Goal: Task Accomplishment & Management: Use online tool/utility

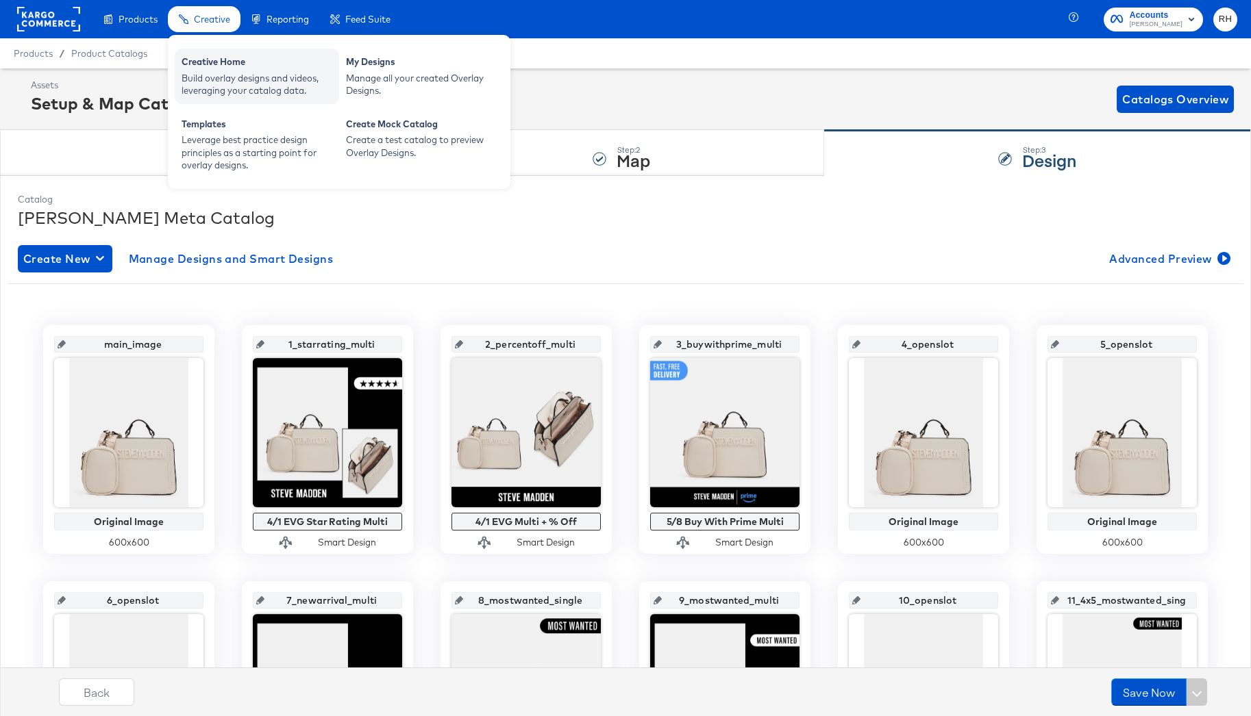
click at [200, 73] on div "Build overlay designs and videos, leveraging your catalog data." at bounding box center [256, 84] width 151 height 25
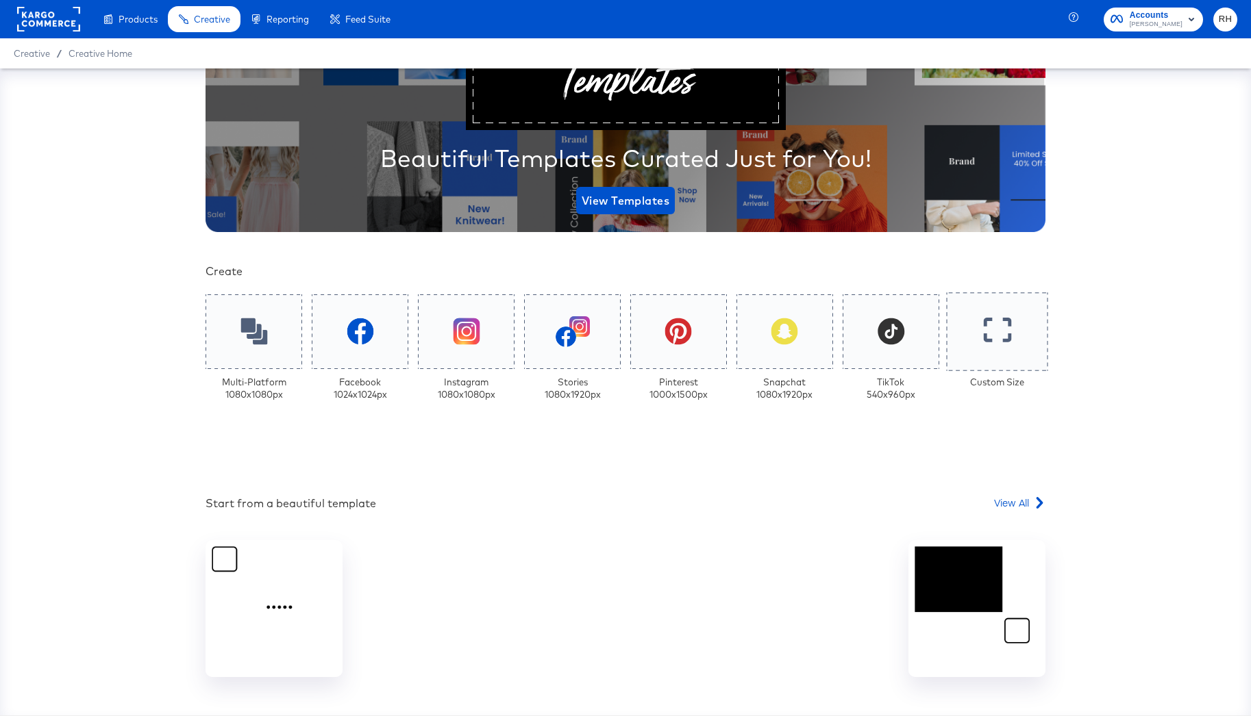
scroll to position [164, 0]
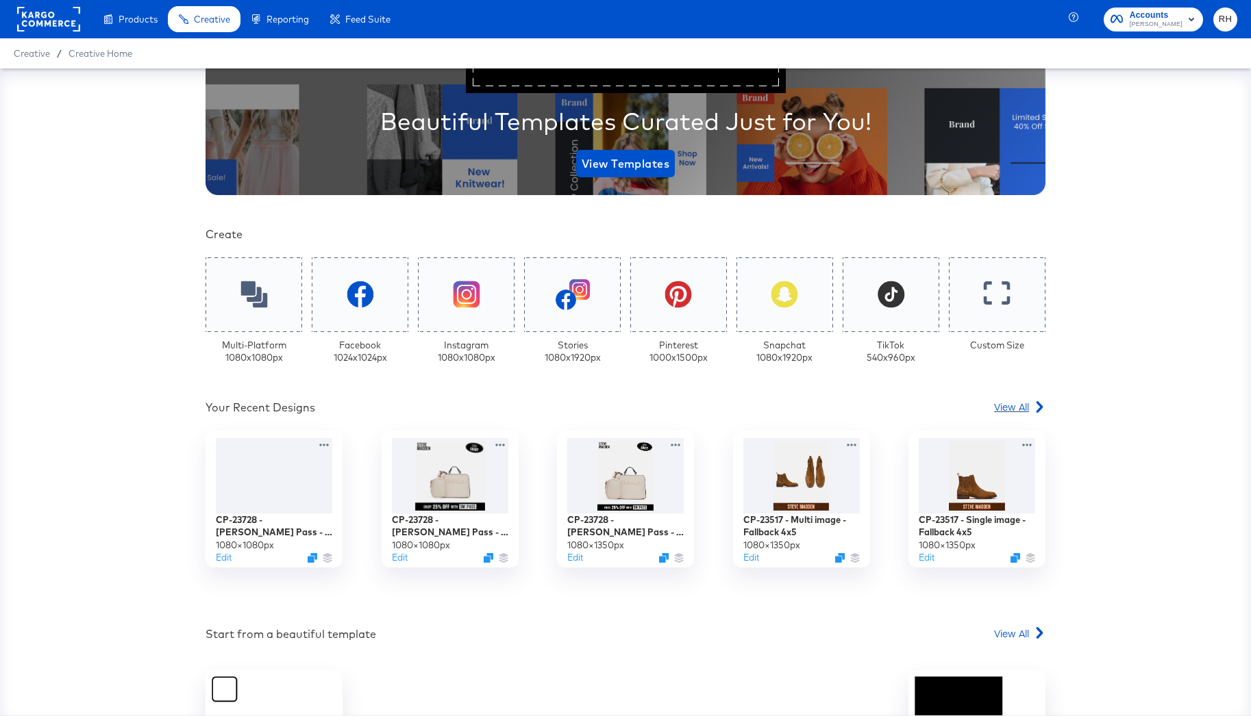
click at [1010, 410] on span "View All" at bounding box center [1011, 407] width 35 height 14
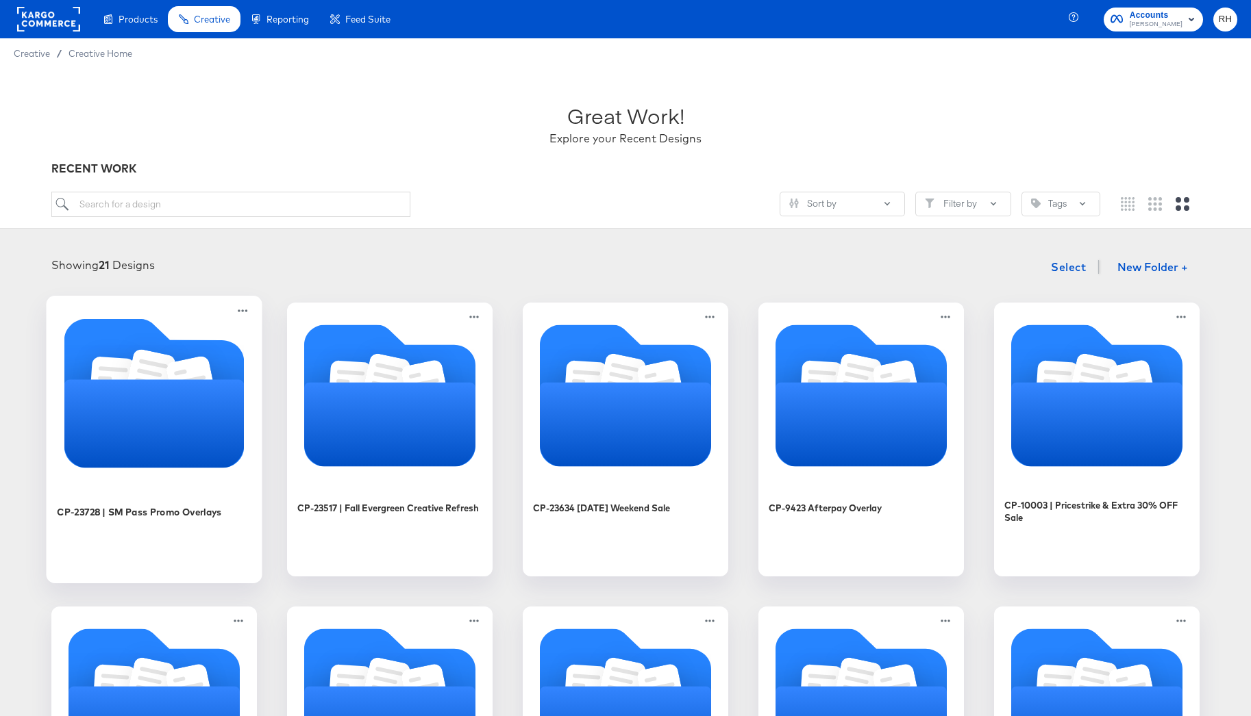
click at [161, 392] on icon "Folder" at bounding box center [154, 423] width 180 height 88
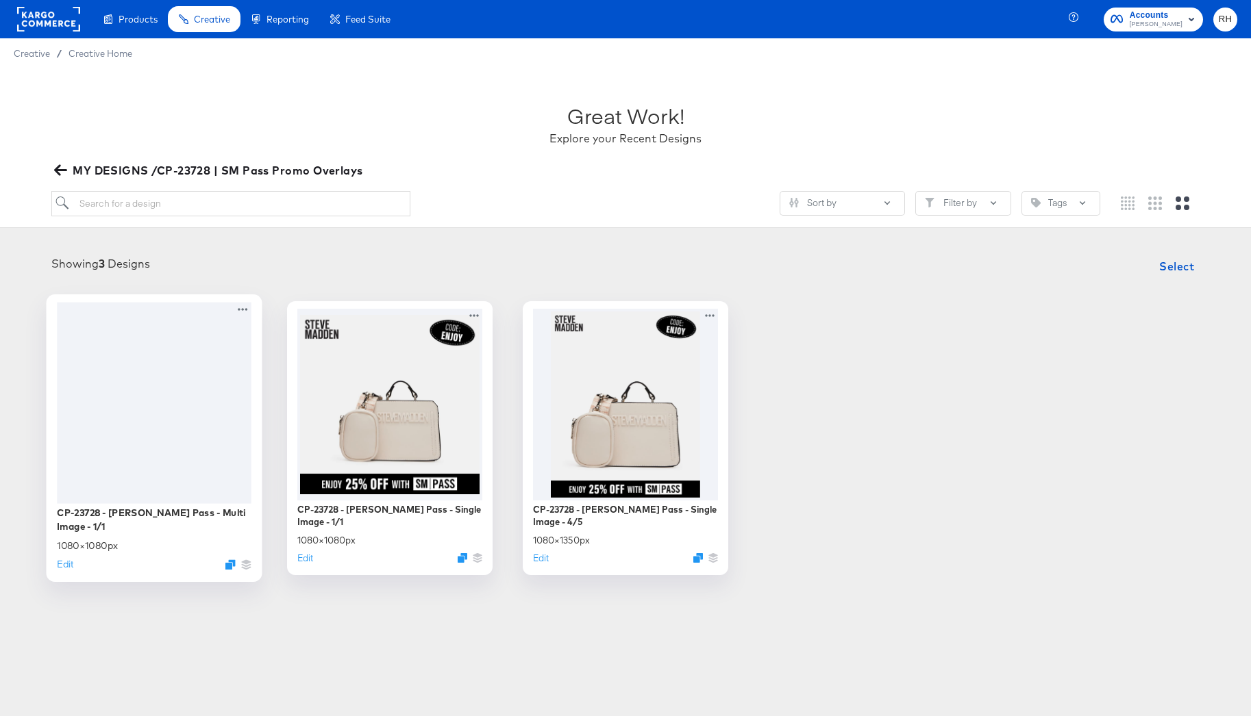
click at [147, 383] on div at bounding box center [154, 402] width 195 height 201
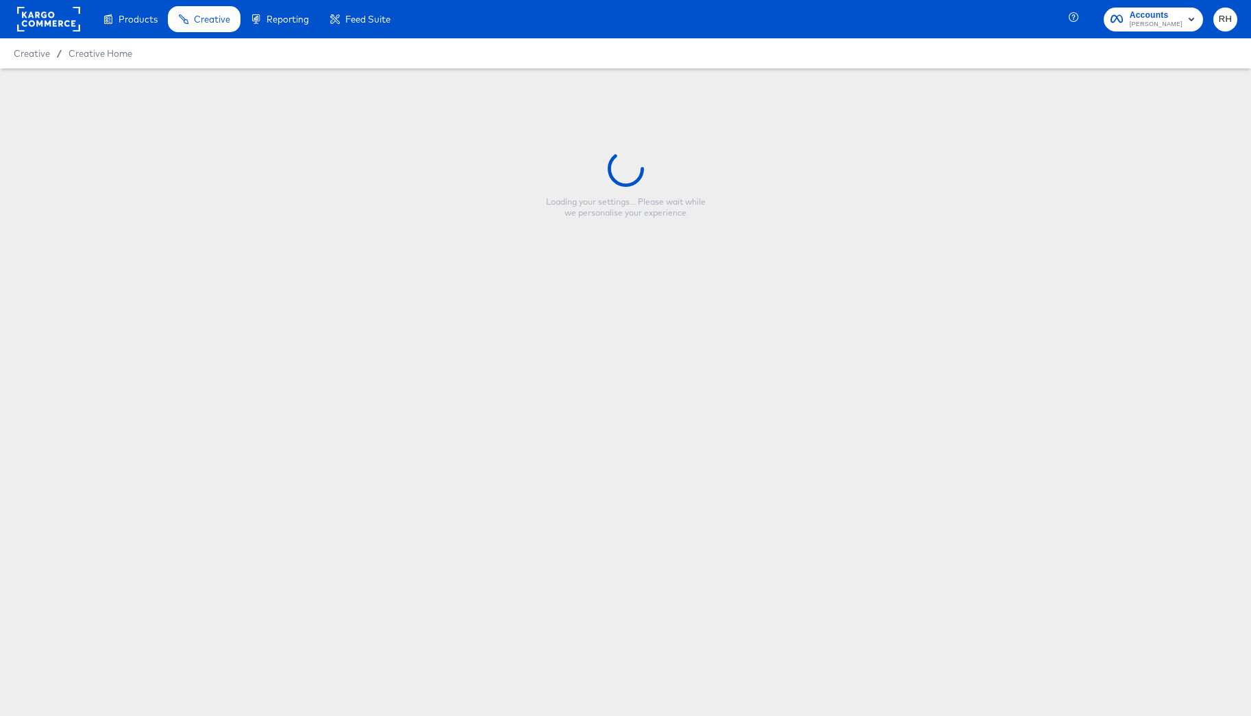
type input "CP-23728 - Steve Madden Pass - Multi Image - 1/1"
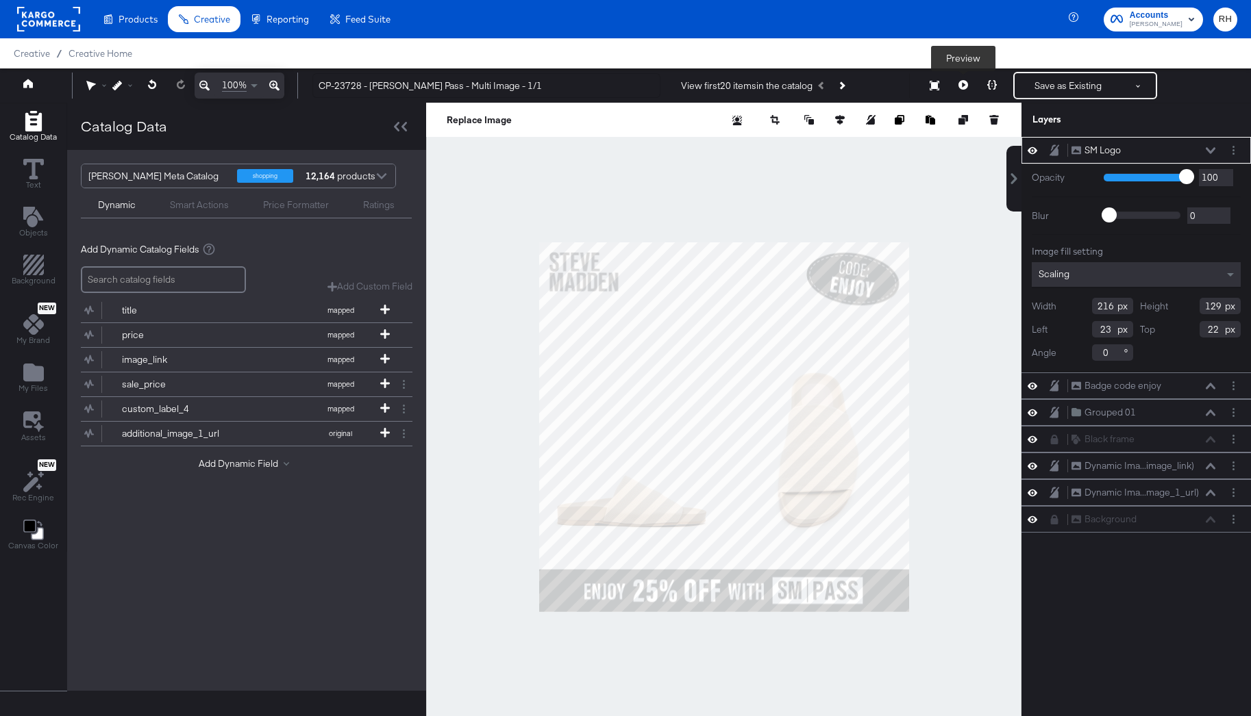
click at [962, 88] on icon at bounding box center [963, 85] width 10 height 10
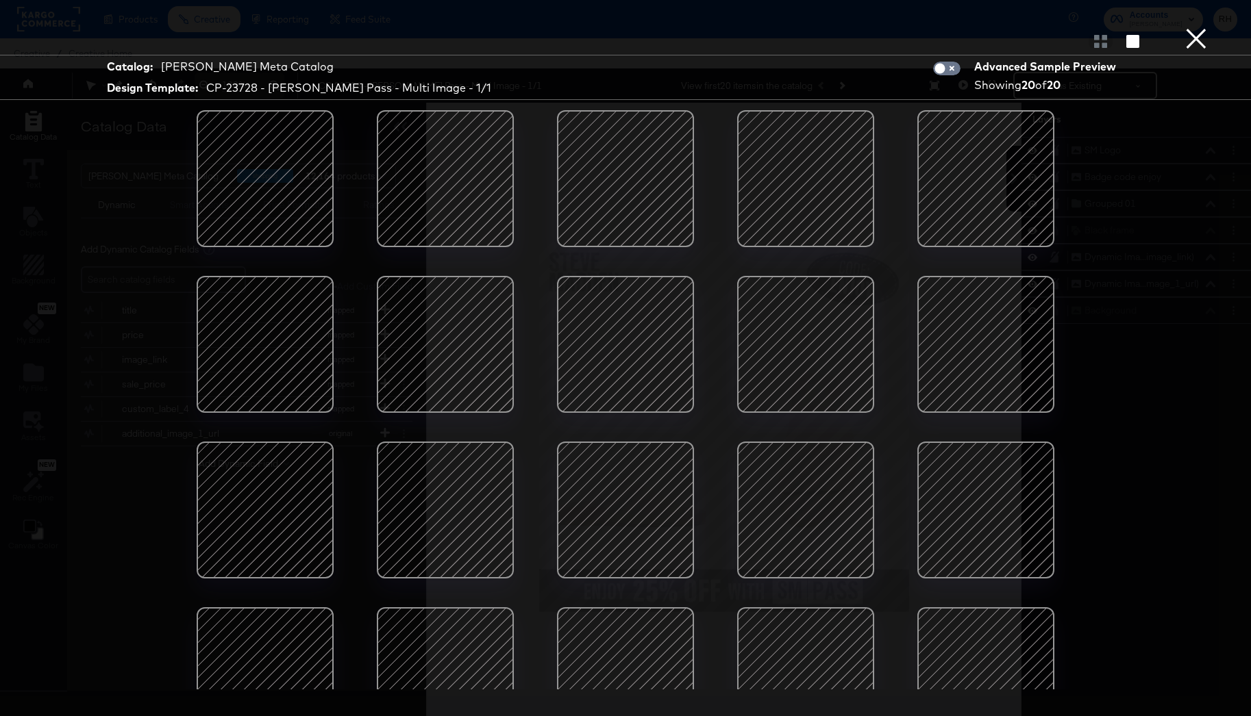
click at [1194, 27] on button "×" at bounding box center [1195, 13] width 27 height 27
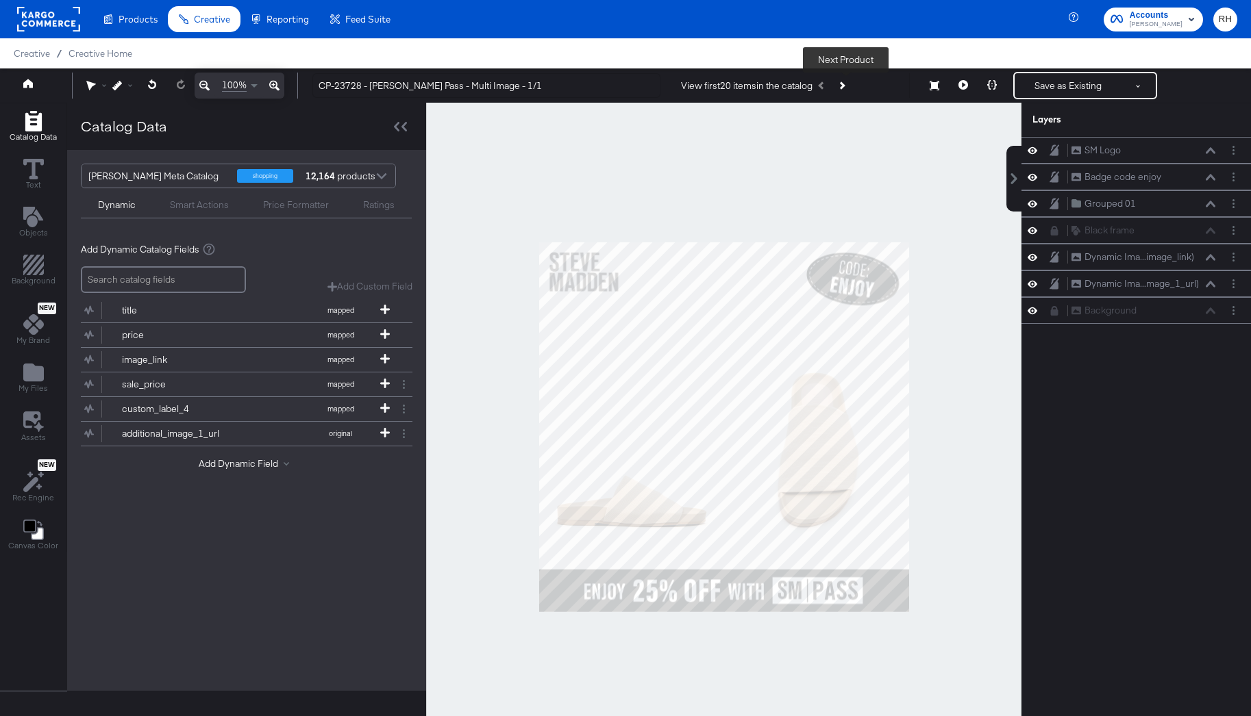
click at [851, 88] on button "Next Product" at bounding box center [840, 85] width 19 height 25
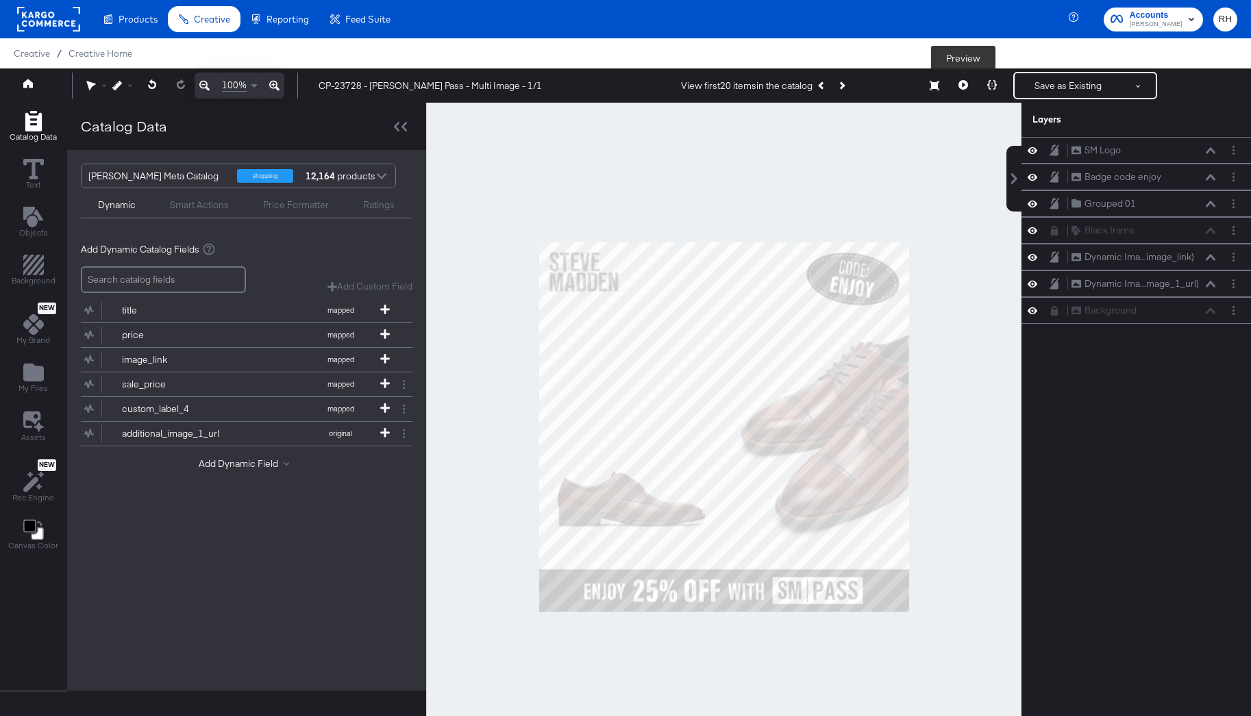
click at [968, 88] on button at bounding box center [963, 85] width 29 height 27
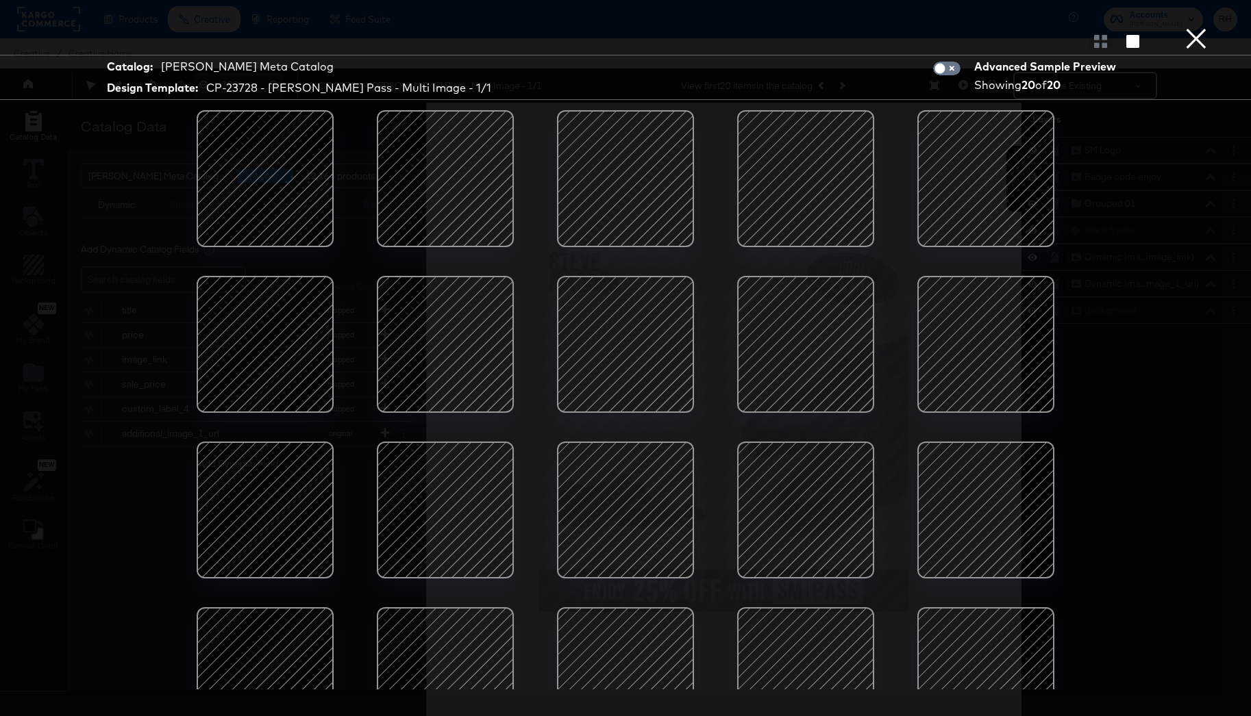
click at [266, 171] on div at bounding box center [265, 179] width 116 height 116
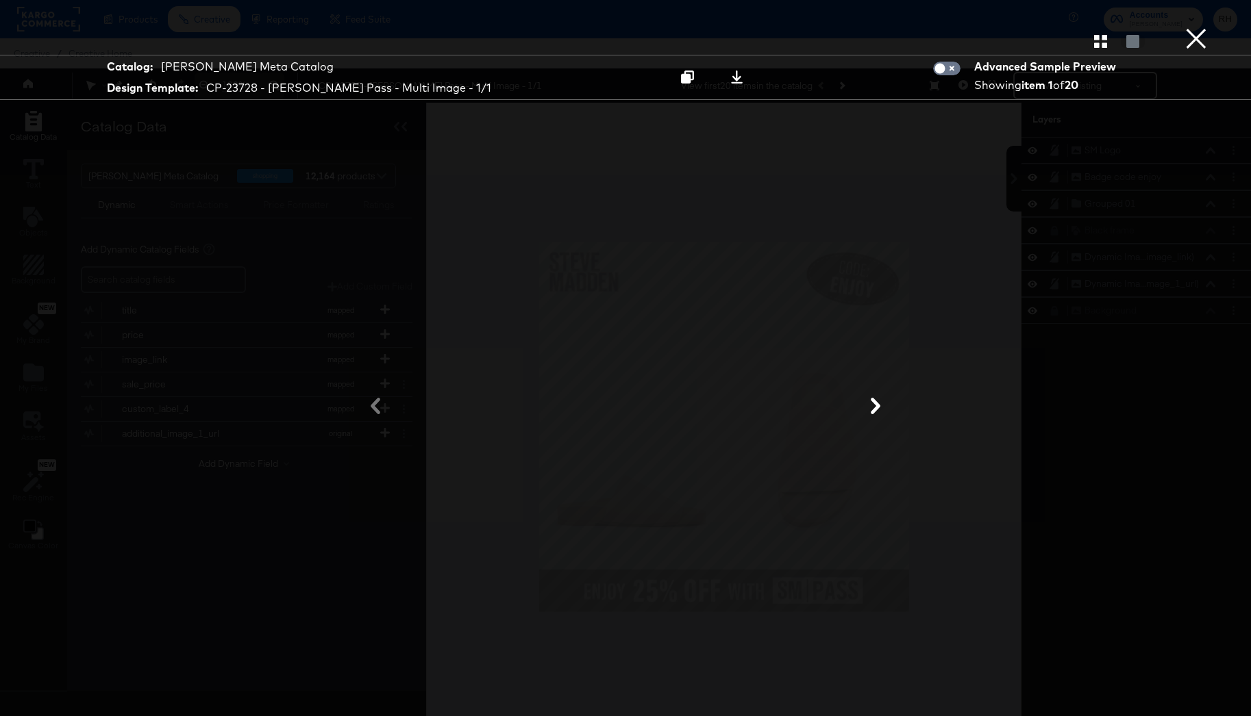
click at [1201, 27] on button "×" at bounding box center [1195, 13] width 27 height 27
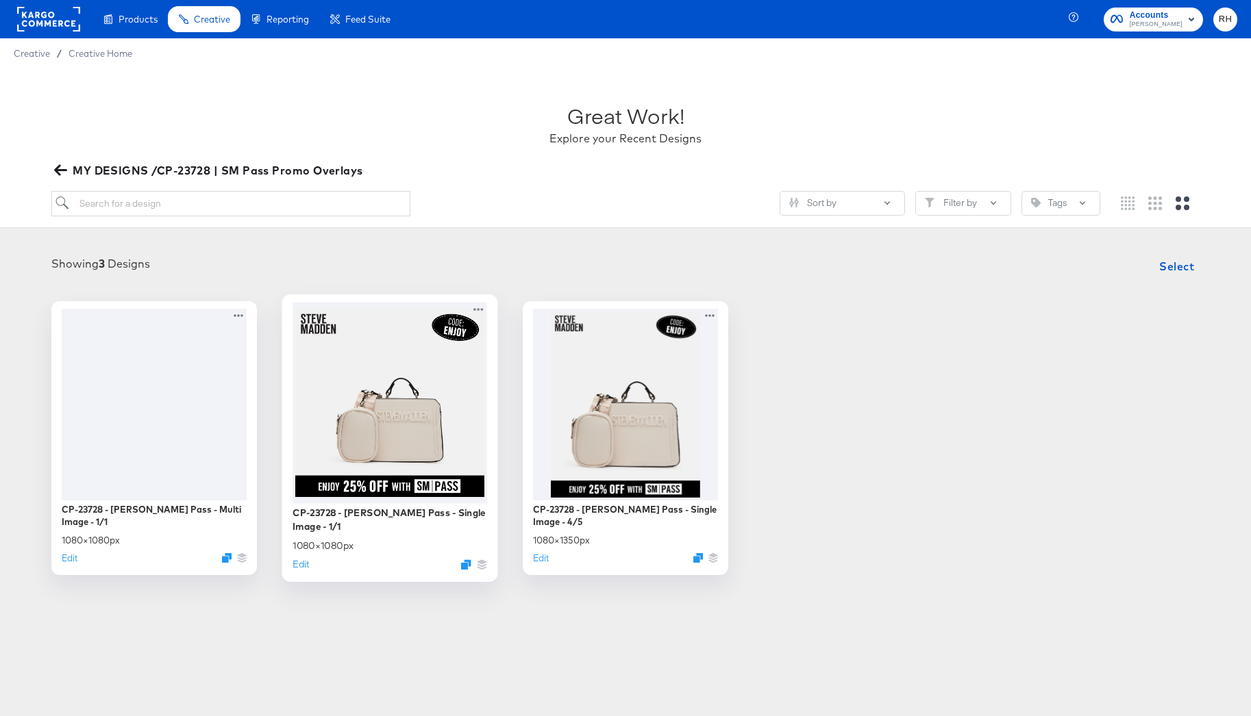
click at [405, 375] on div at bounding box center [389, 402] width 195 height 201
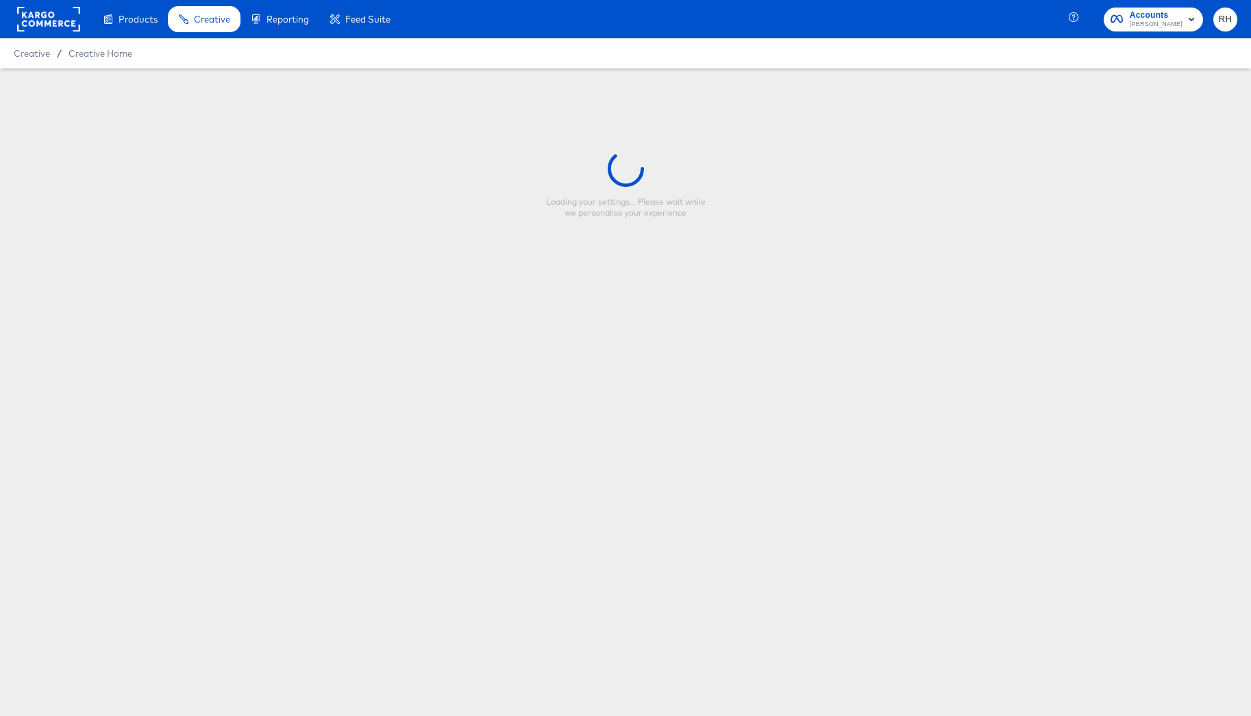
type input "CP-23728 - Steve Madden Pass - Single Image - 1/1"
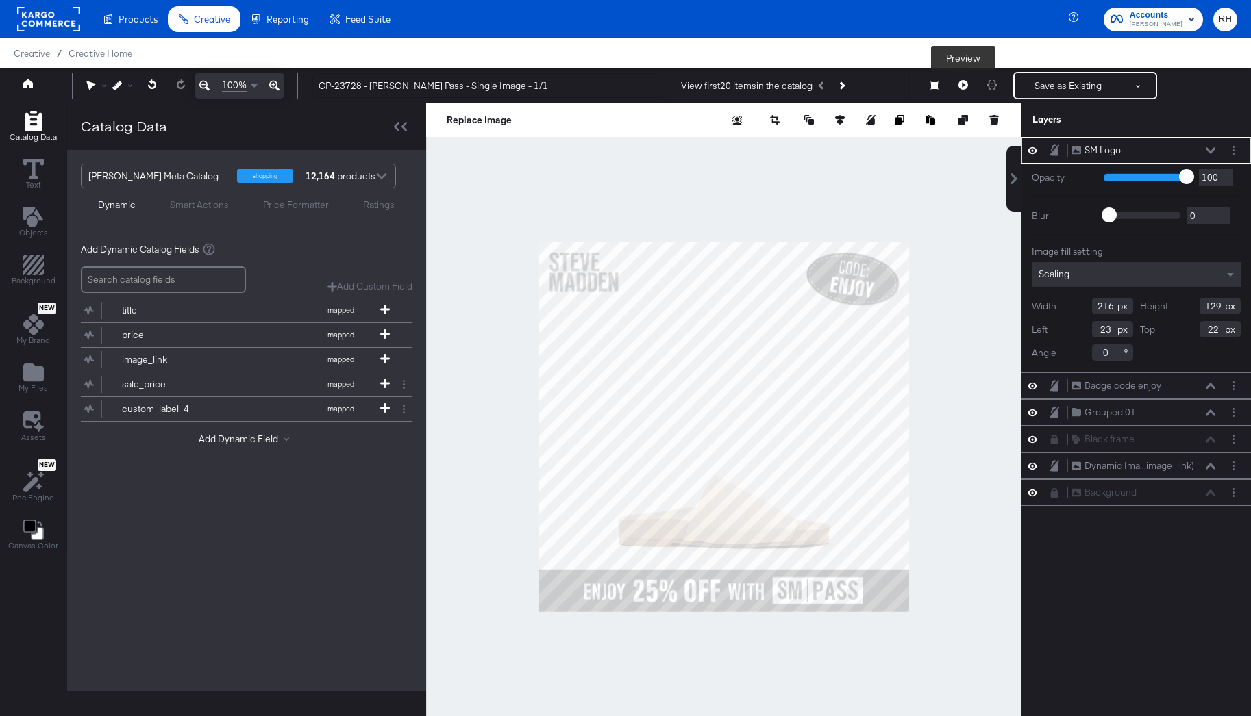
click at [958, 88] on icon at bounding box center [963, 85] width 10 height 10
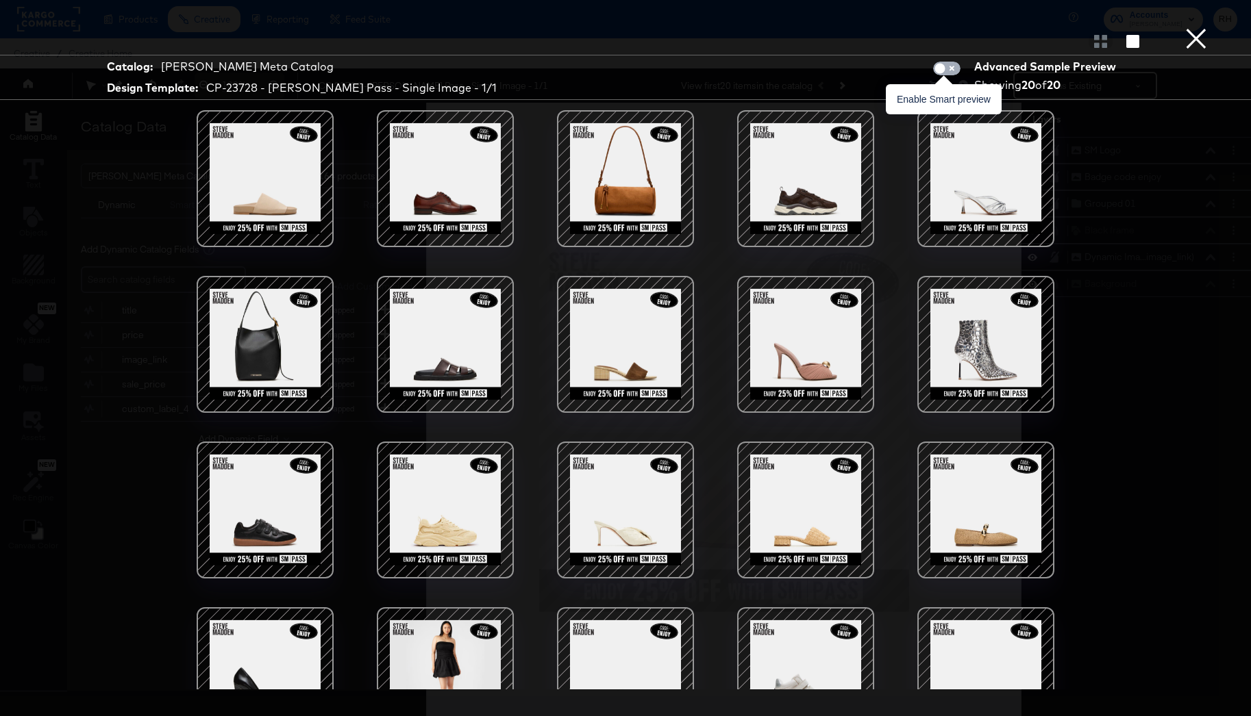
click at [949, 67] on input "checkbox" at bounding box center [939, 72] width 41 height 14
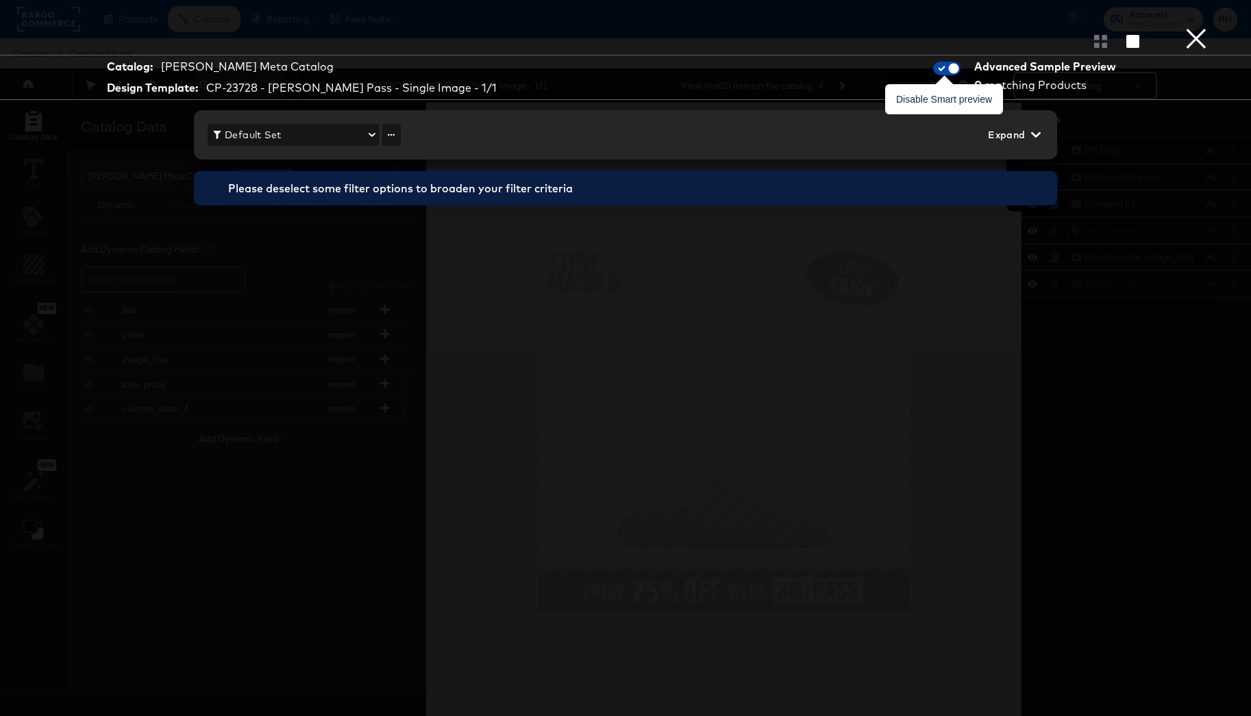
click at [940, 69] on input "checkbox" at bounding box center [953, 72] width 41 height 14
checkbox input "false"
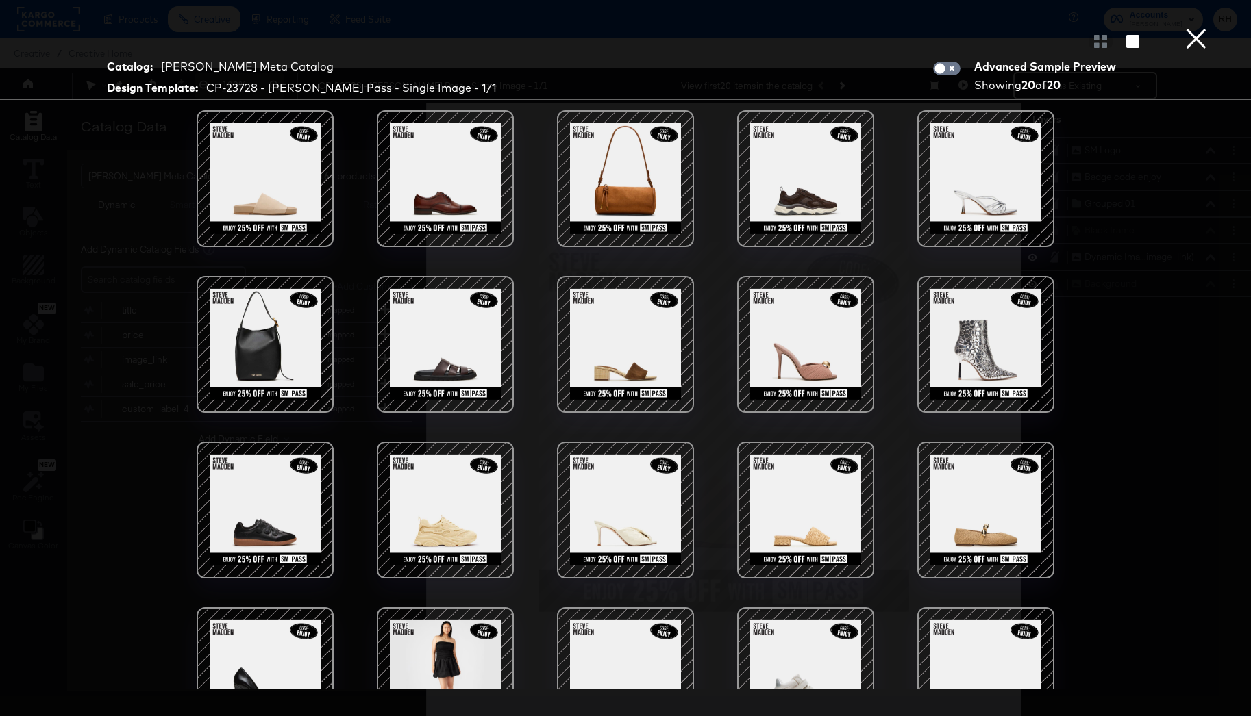
click at [1196, 27] on button "×" at bounding box center [1195, 13] width 27 height 27
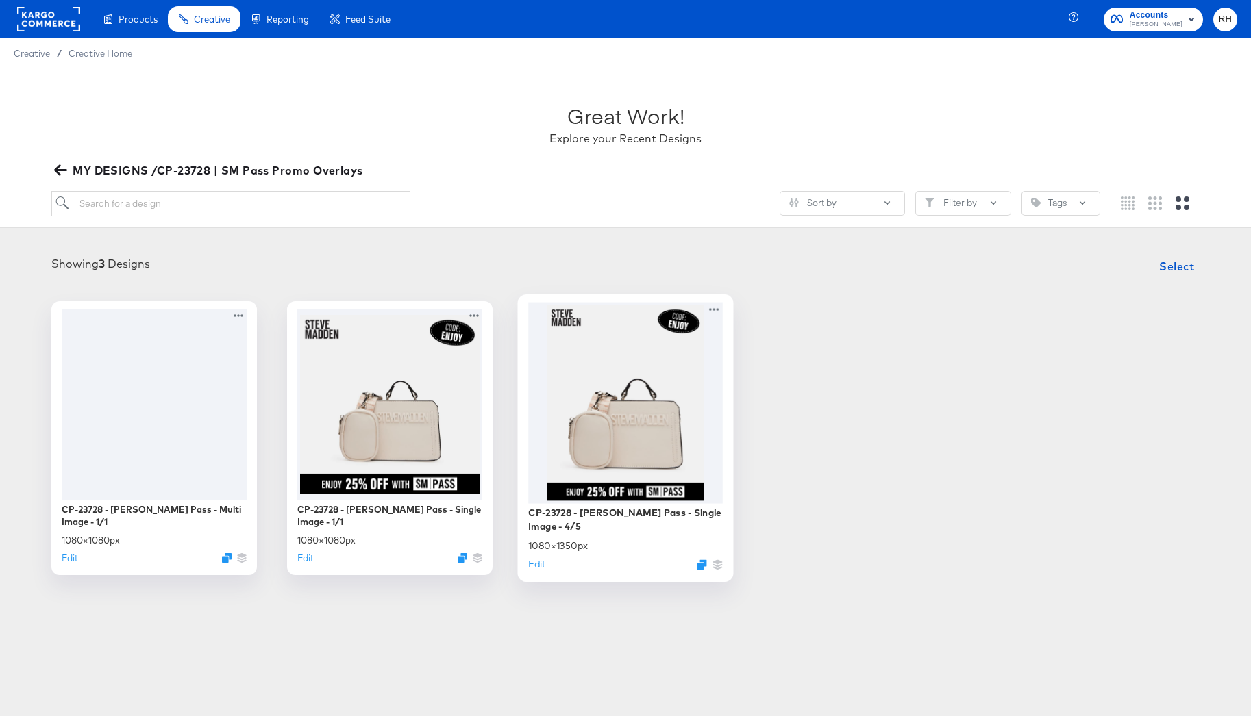
click at [602, 395] on div at bounding box center [625, 402] width 195 height 201
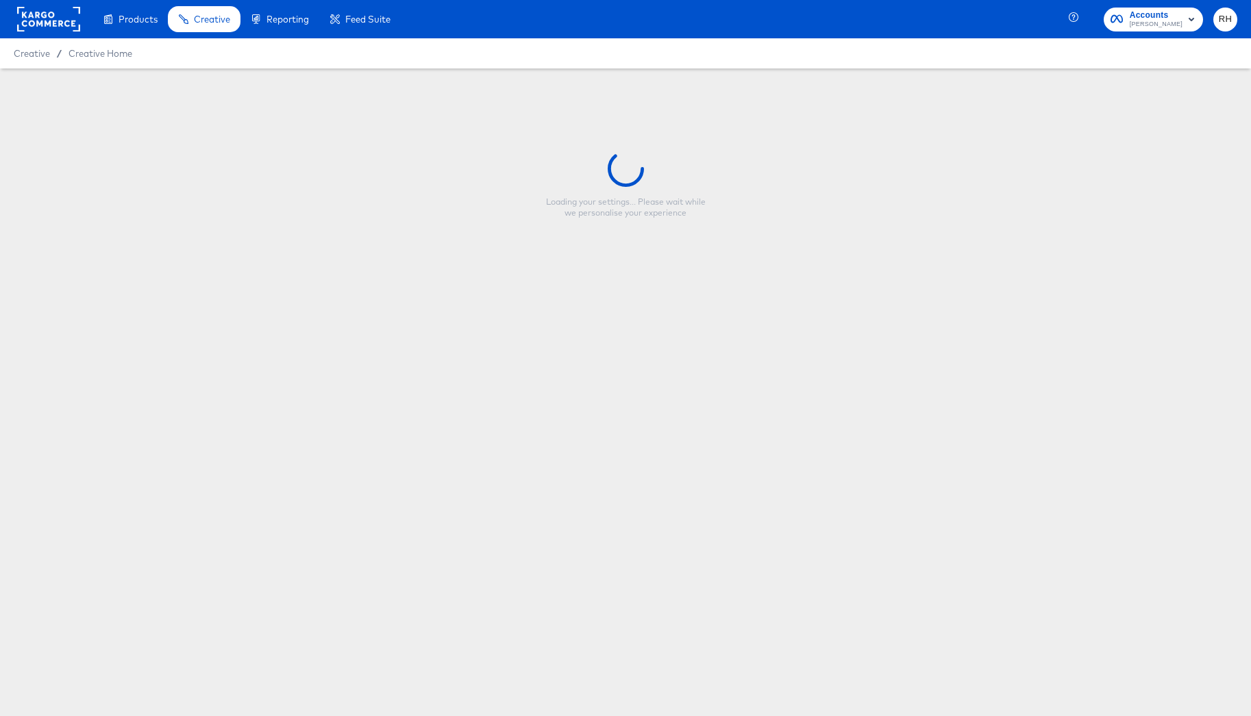
type input "CP-23728 - Steve Madden Pass - Single Image - 4/5"
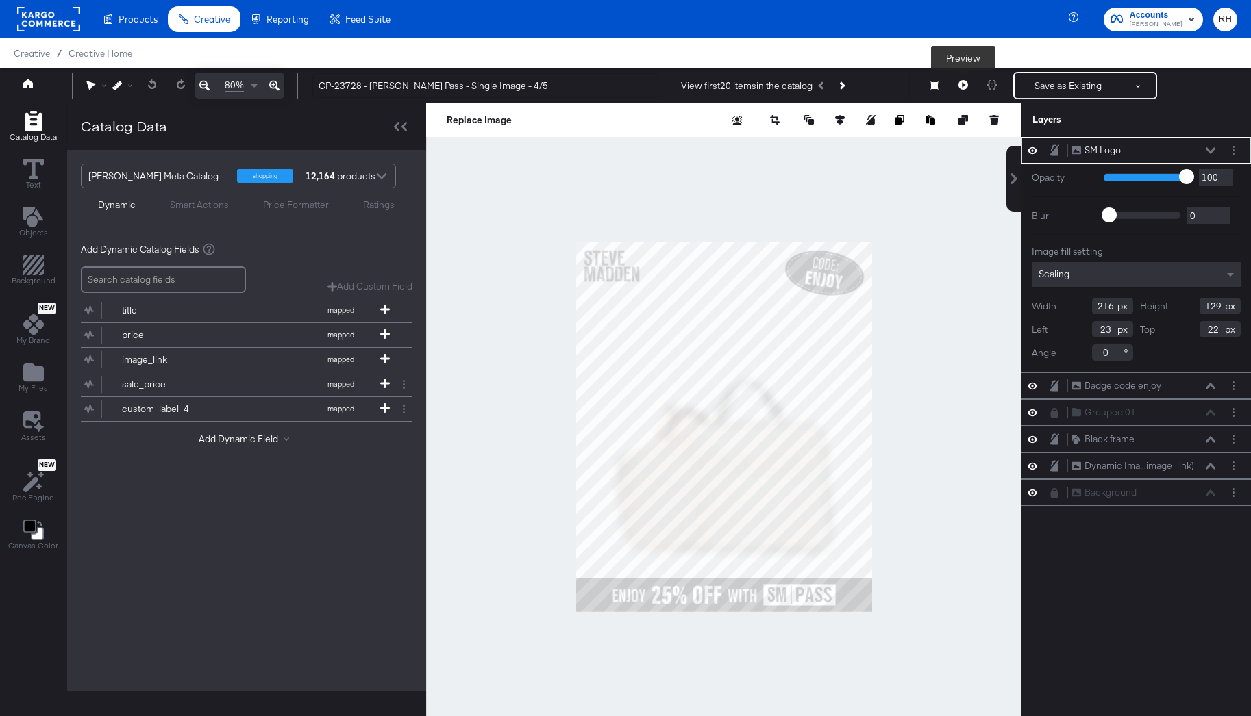
click at [957, 89] on button at bounding box center [963, 85] width 29 height 27
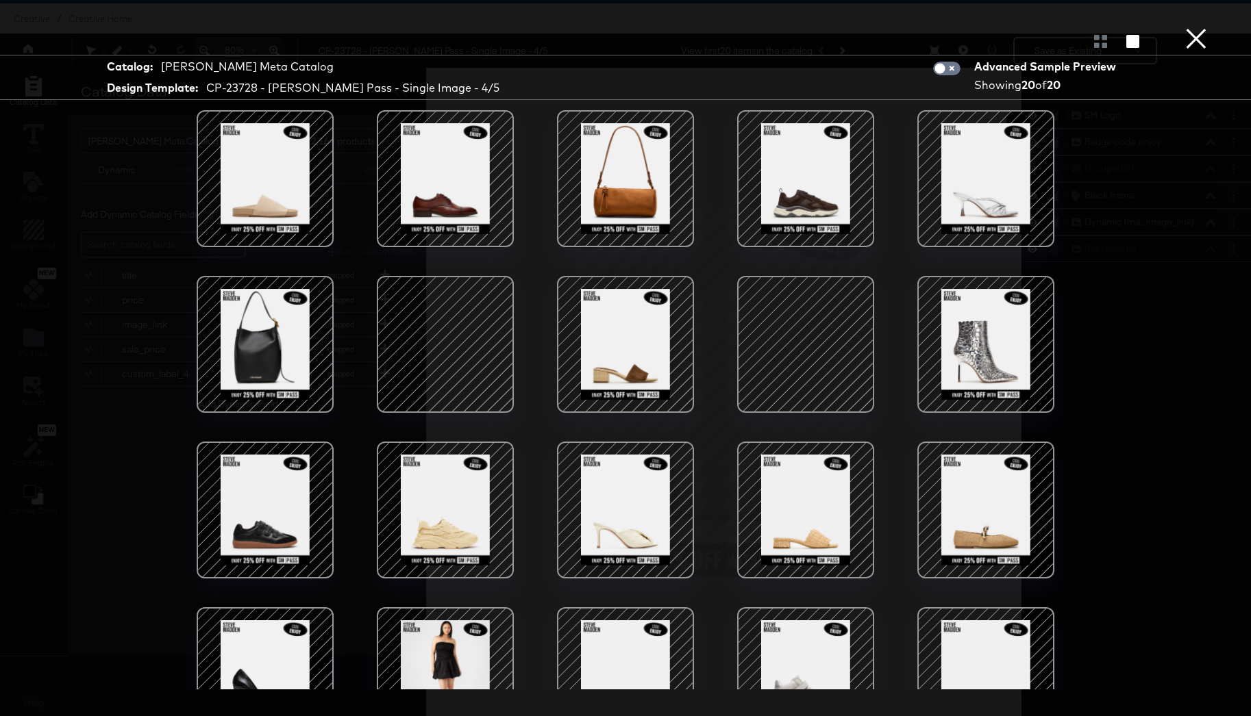
scroll to position [55, 0]
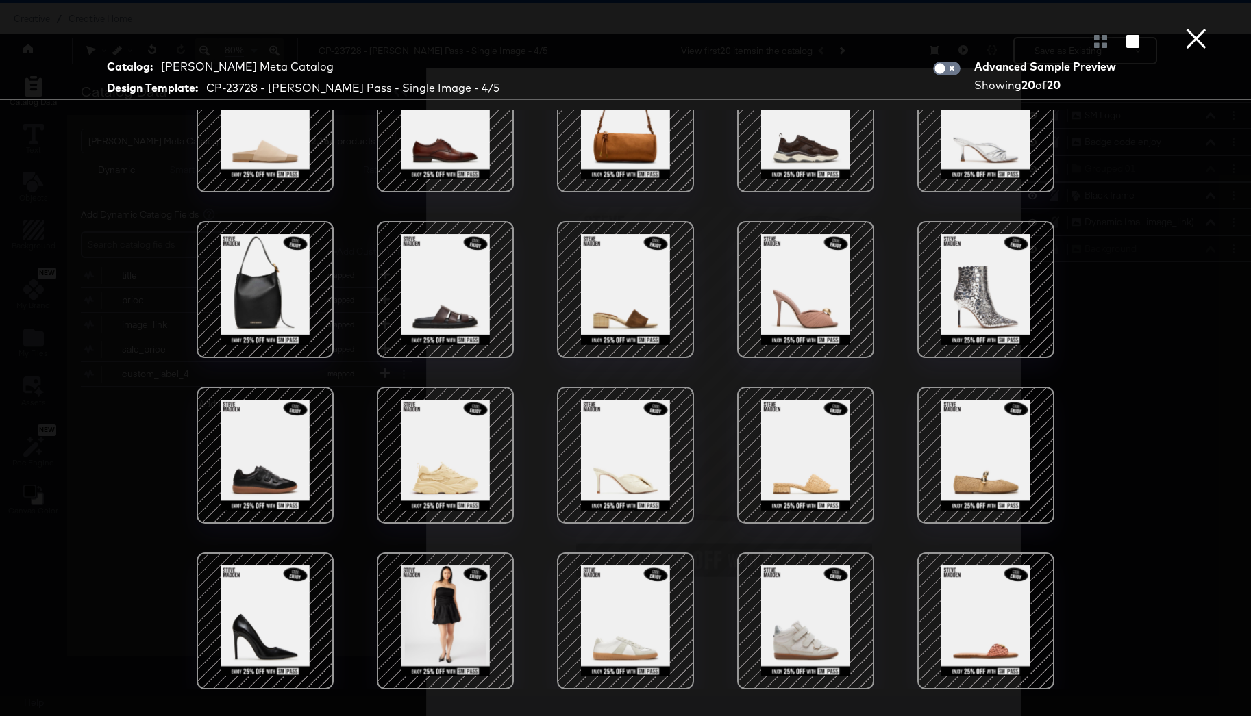
click at [1190, 27] on button "×" at bounding box center [1195, 13] width 27 height 27
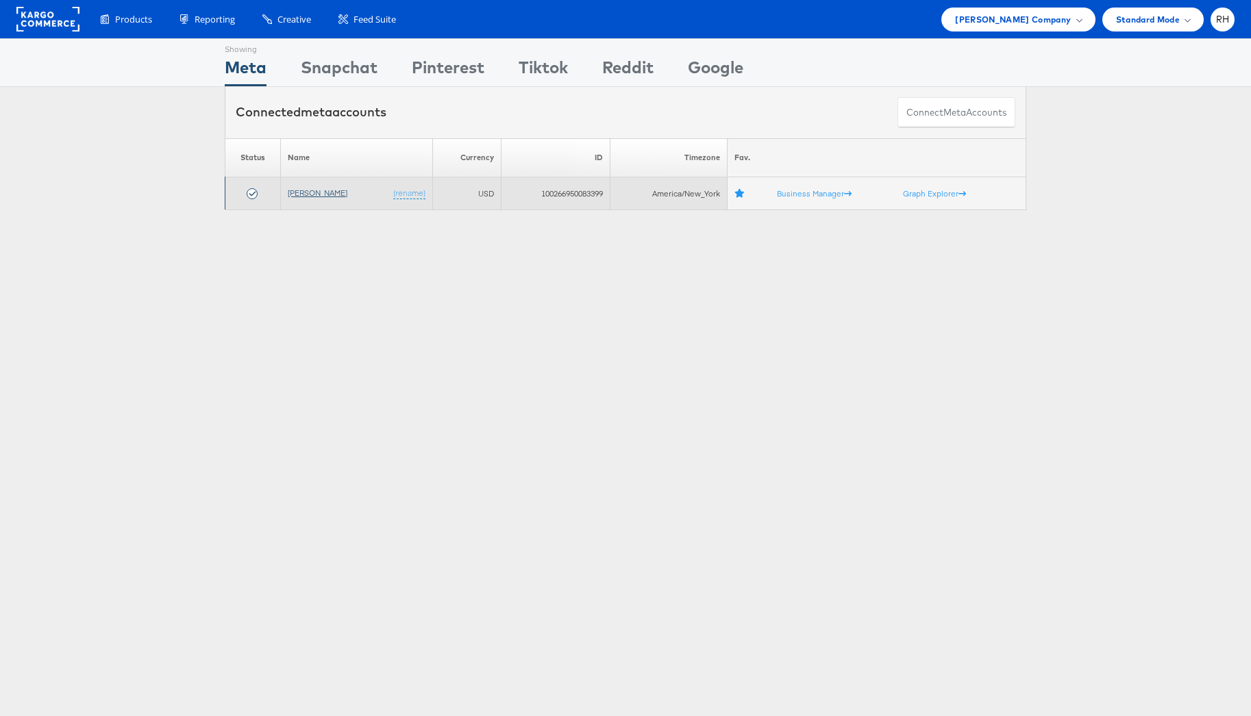
click at [316, 191] on link "[PERSON_NAME]" at bounding box center [318, 193] width 60 height 10
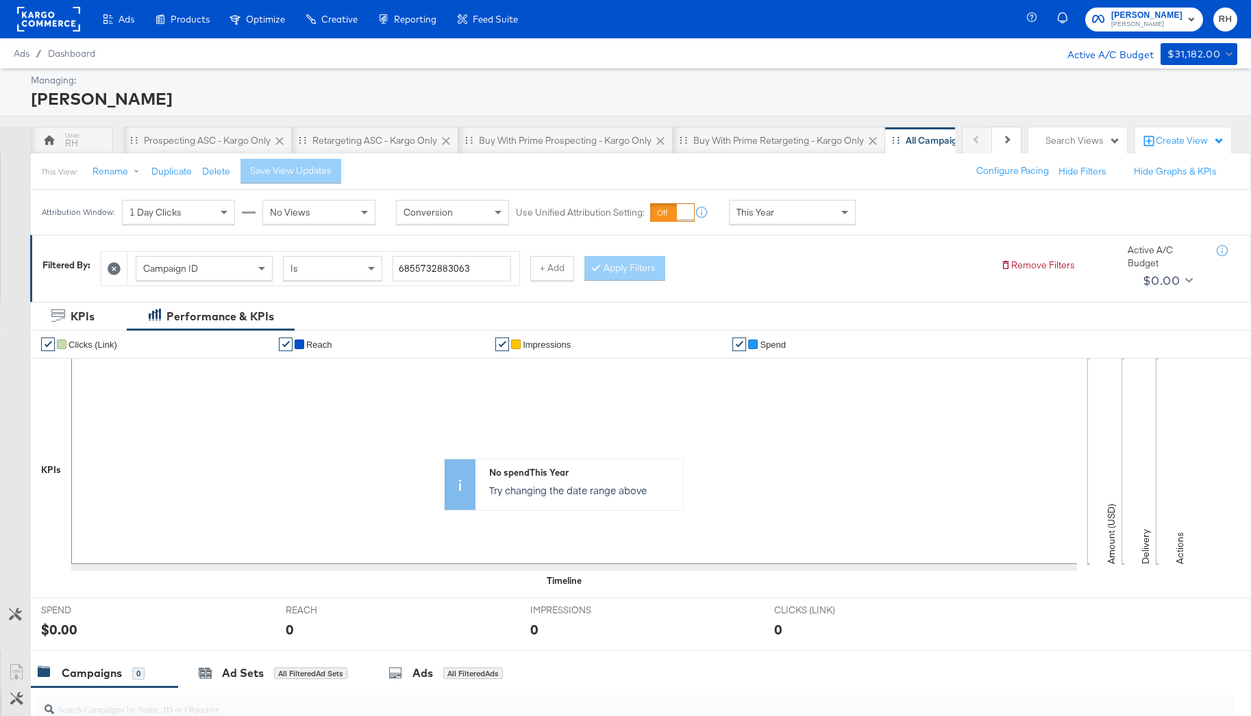
scroll to position [0, 82]
click at [223, 271] on div "Campaign ID" at bounding box center [204, 268] width 136 height 23
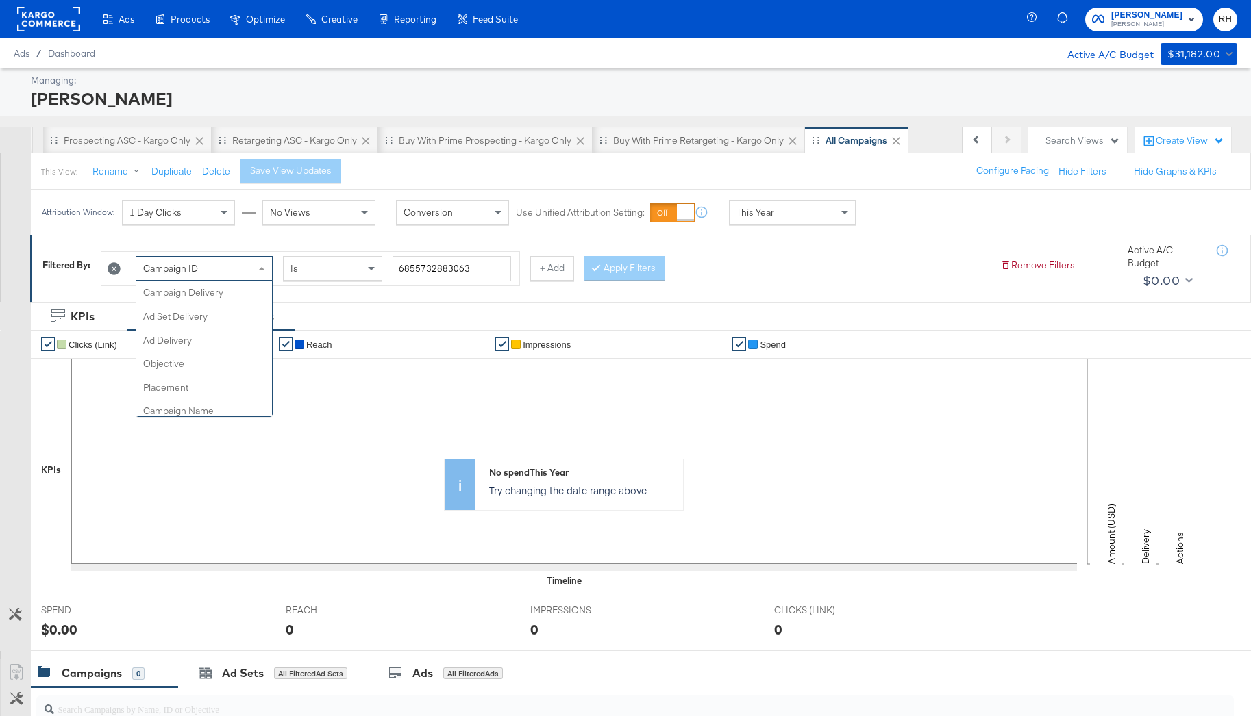
scroll to position [142, 0]
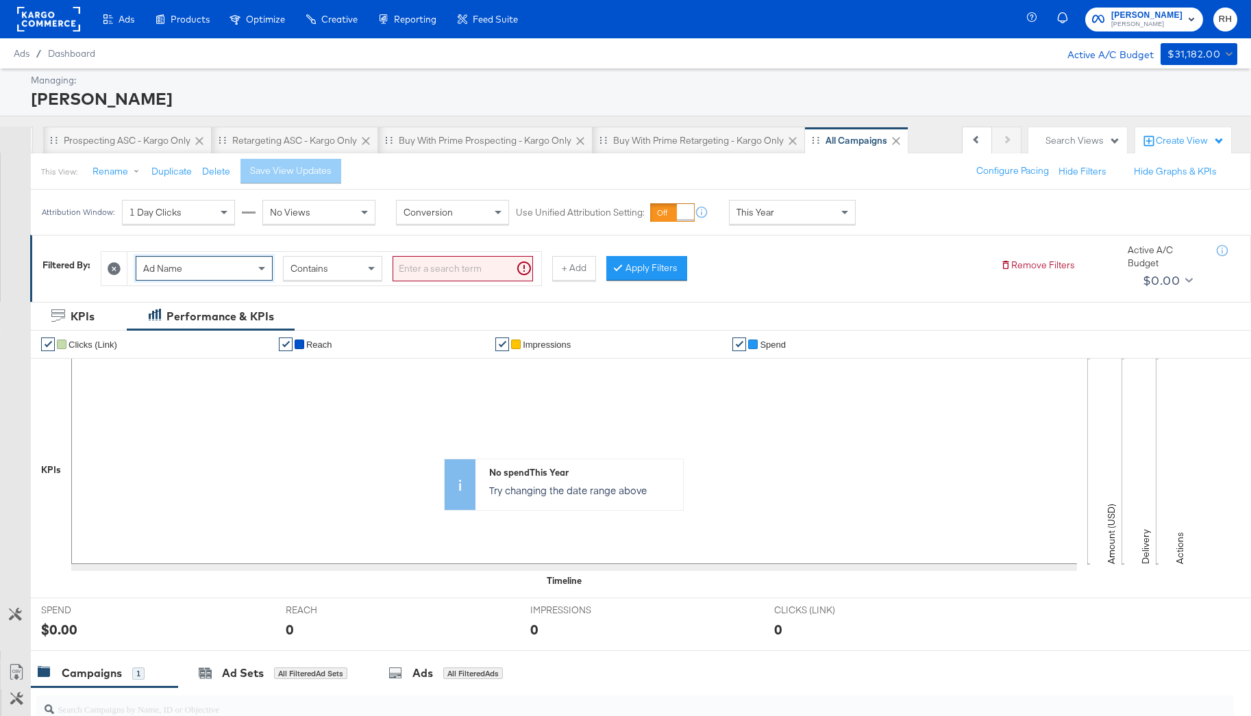
click at [447, 266] on input "search" at bounding box center [462, 268] width 140 height 25
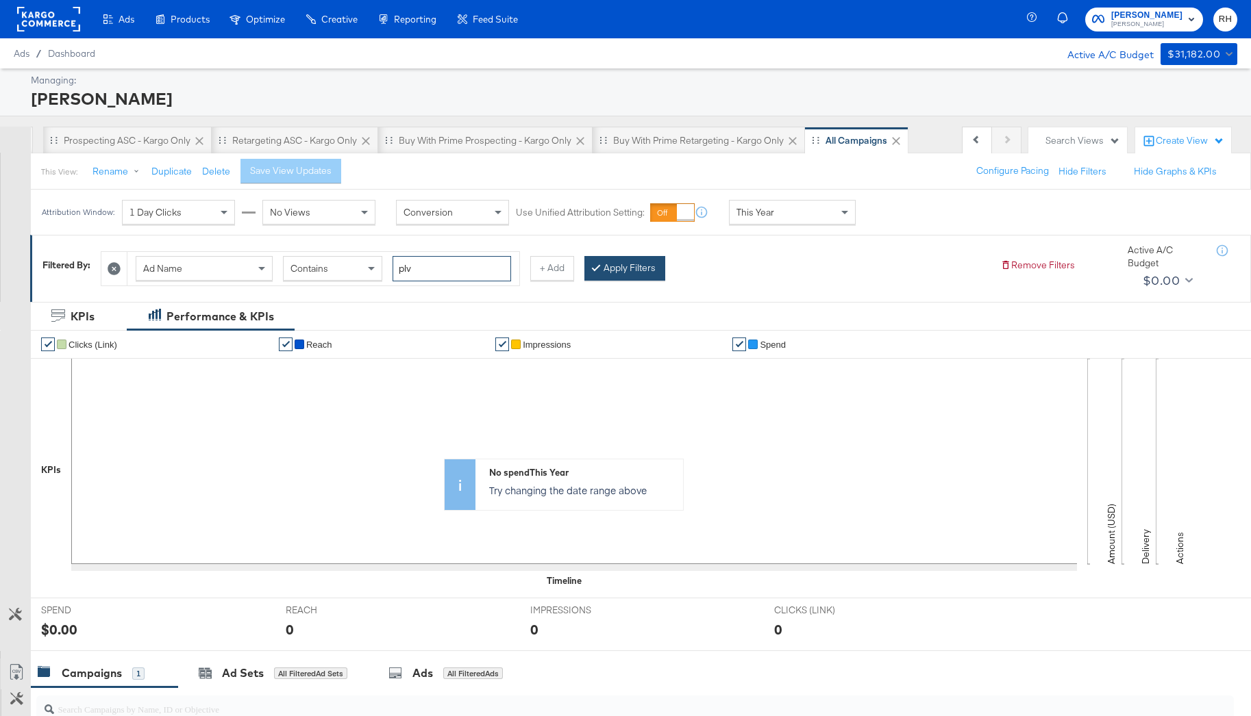
type input "plv"
click at [648, 264] on button "Apply Filters" at bounding box center [624, 268] width 81 height 25
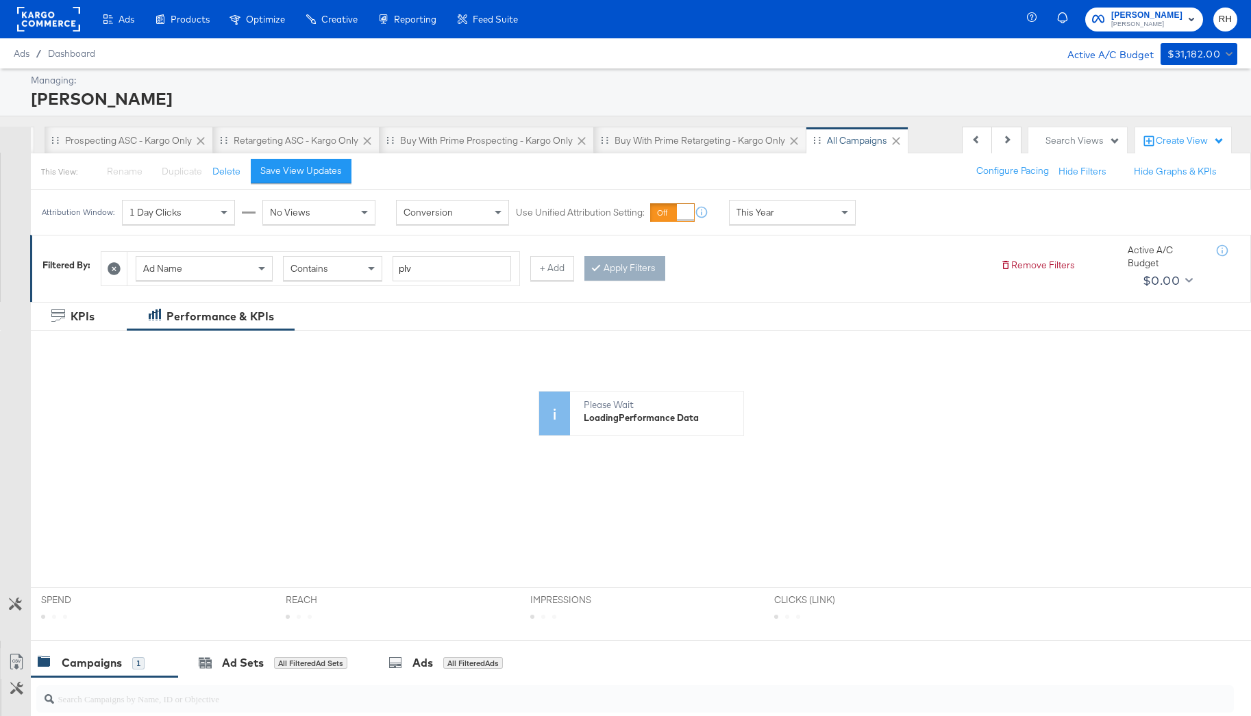
scroll to position [0, 82]
click at [805, 212] on div "This Year" at bounding box center [791, 212] width 125 height 23
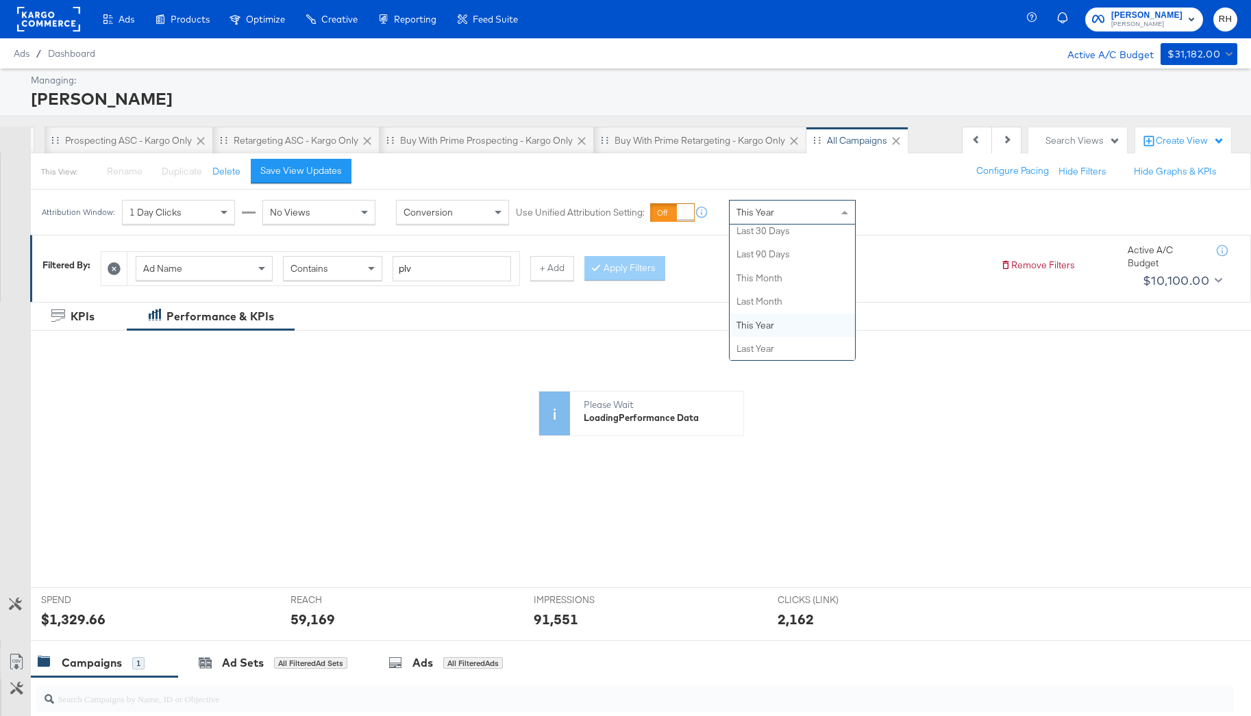
scroll to position [0, 0]
click at [904, 216] on div "Sep 17th 2025" at bounding box center [892, 217] width 23 height 11
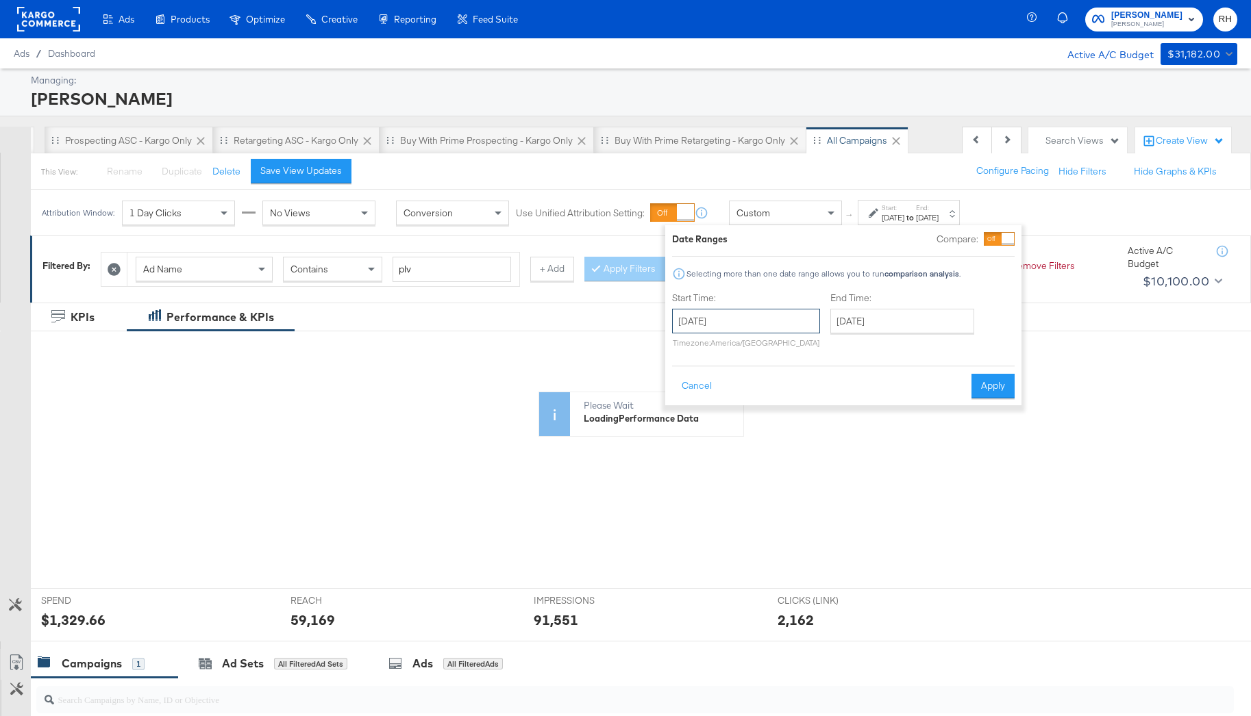
click at [745, 329] on input "September 17th 2025" at bounding box center [746, 321] width 148 height 25
click at [681, 351] on span "‹" at bounding box center [687, 349] width 21 height 21
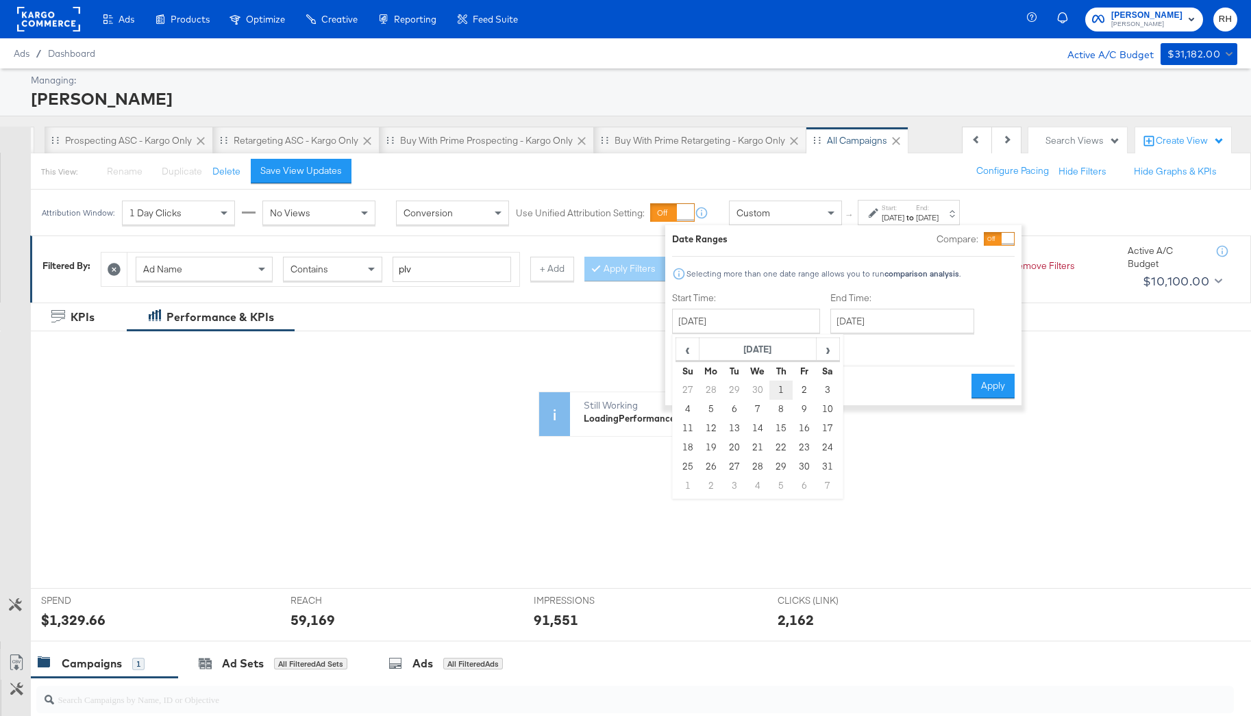
click at [775, 390] on td "1" at bounding box center [780, 390] width 23 height 19
type input "May 1st 2025"
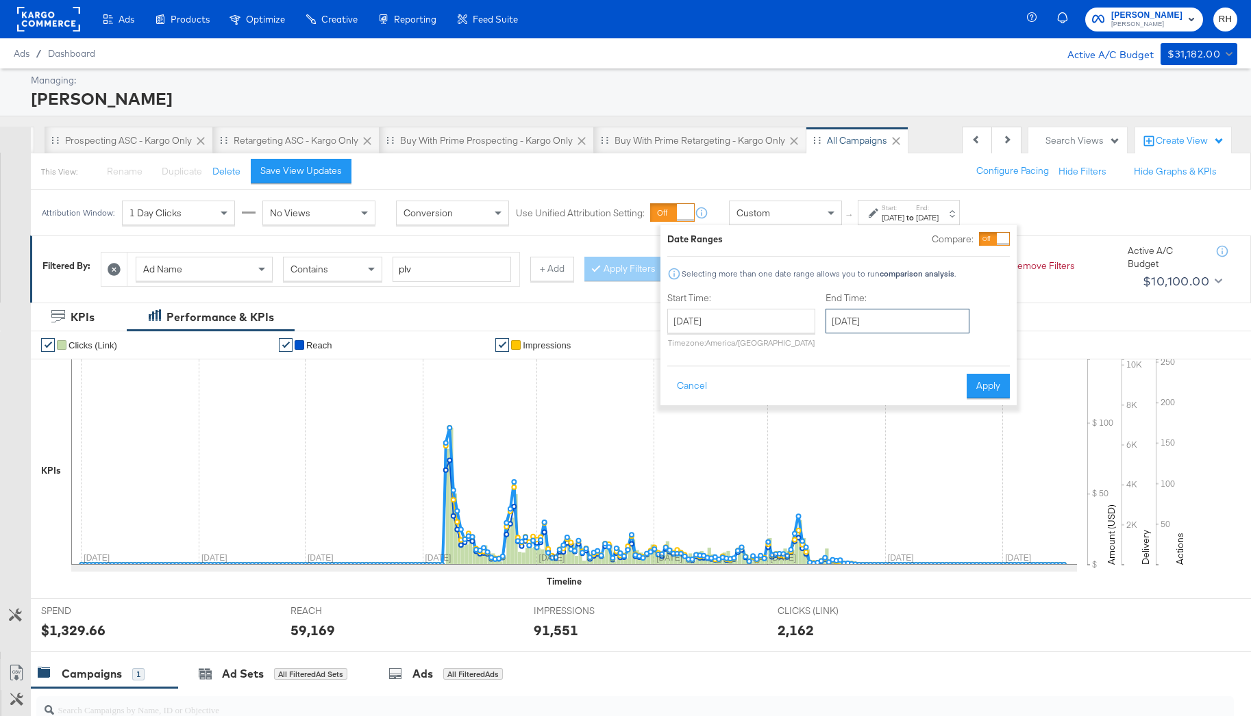
click at [872, 322] on input "September 17th 2025" at bounding box center [897, 321] width 144 height 25
click at [882, 431] on td "16" at bounding box center [887, 428] width 23 height 19
type input "September 16th 2025"
click at [986, 387] on button "Apply" at bounding box center [987, 386] width 43 height 25
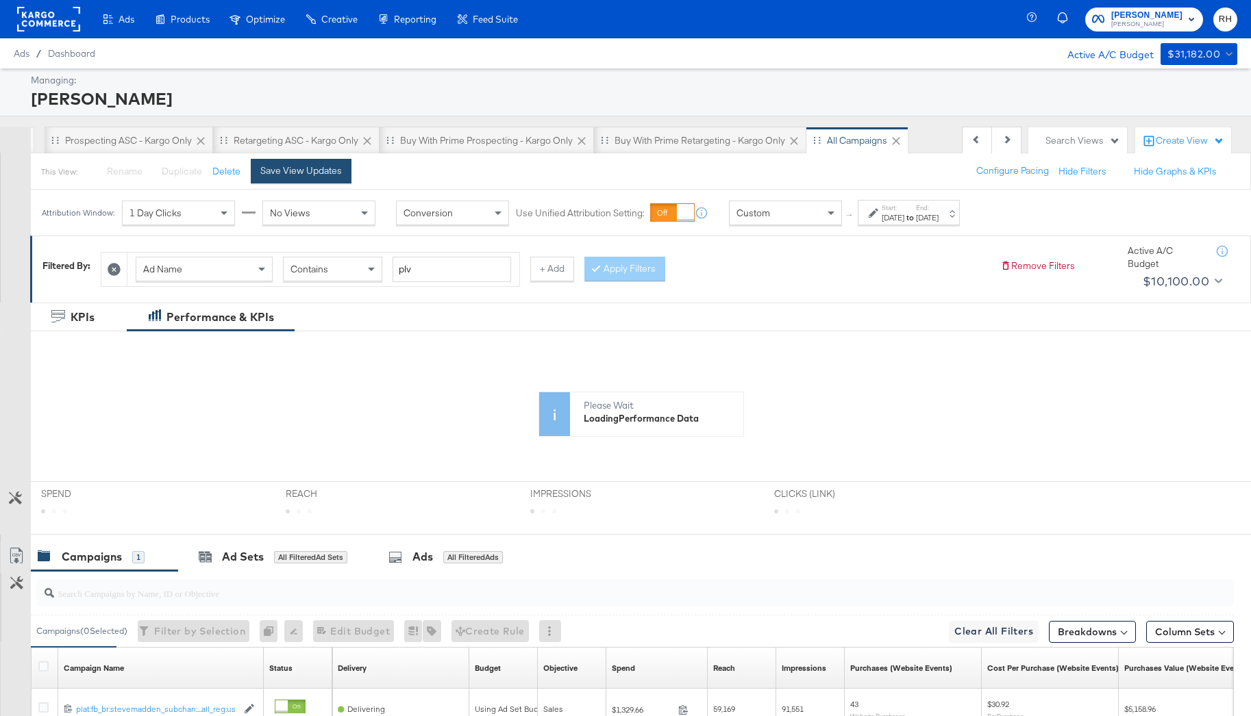
click at [297, 180] on button "Save View Updates" at bounding box center [301, 171] width 101 height 25
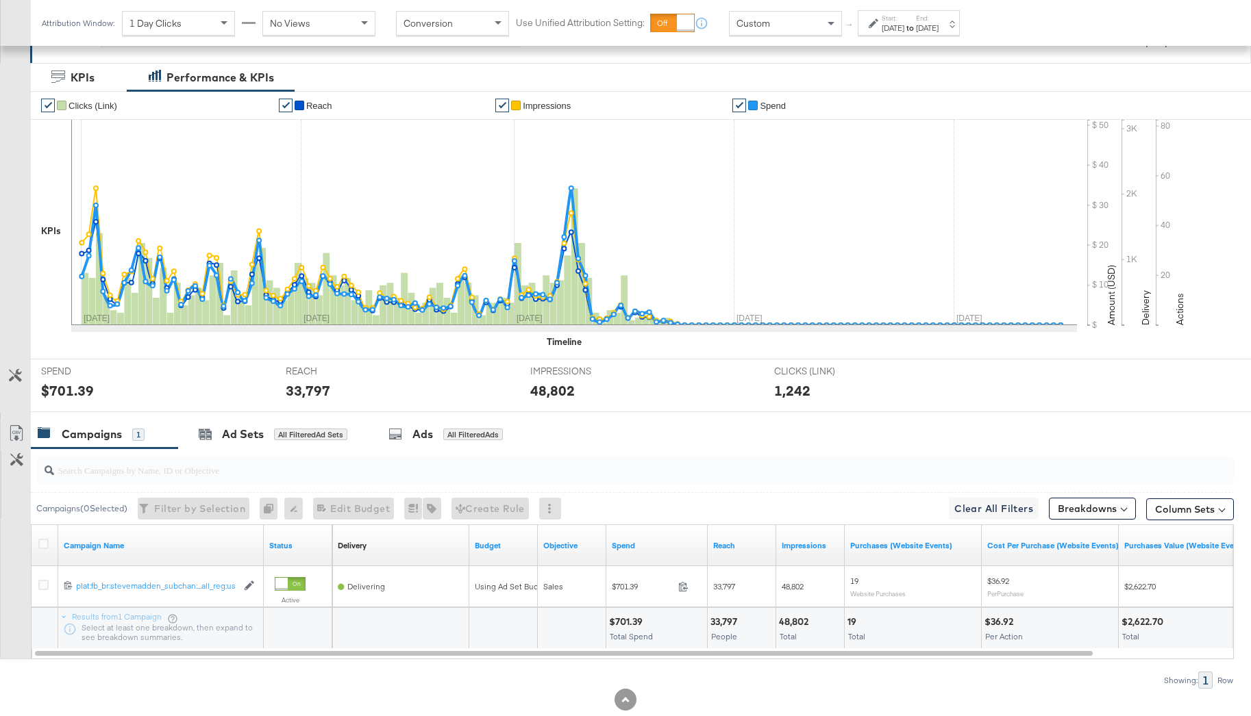
scroll to position [273, 0]
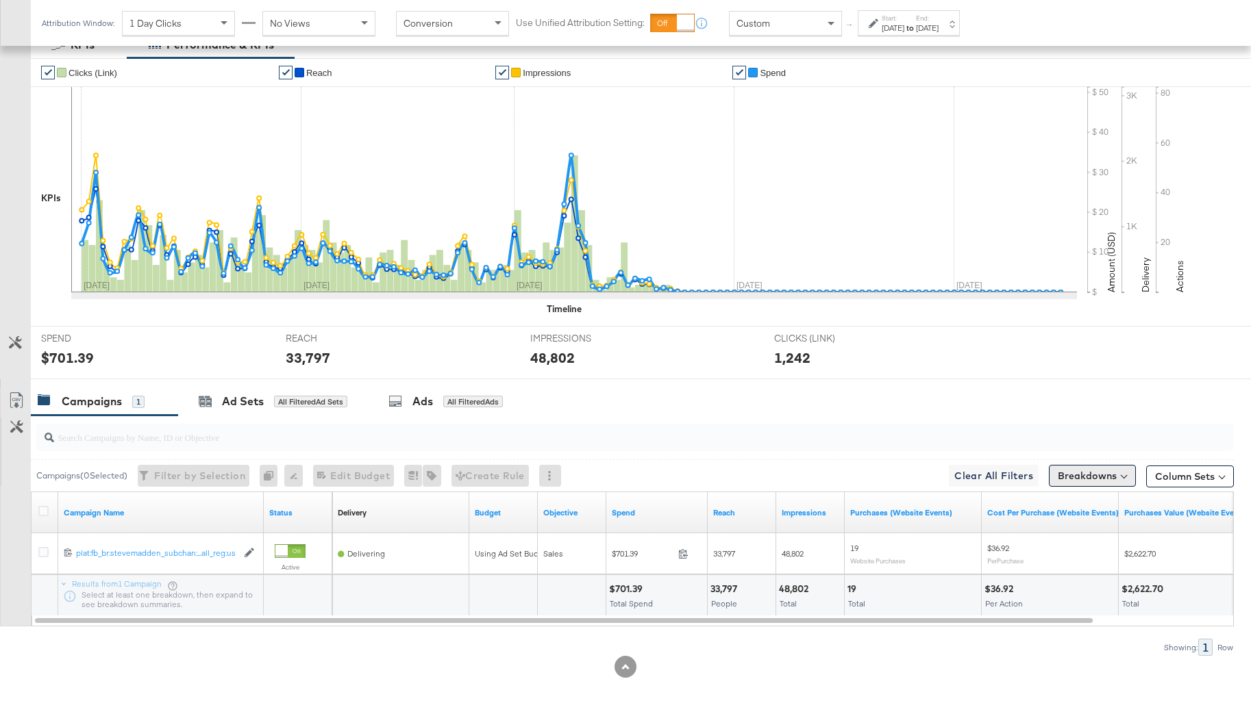
click at [1094, 486] on button "Breakdowns" at bounding box center [1092, 476] width 87 height 22
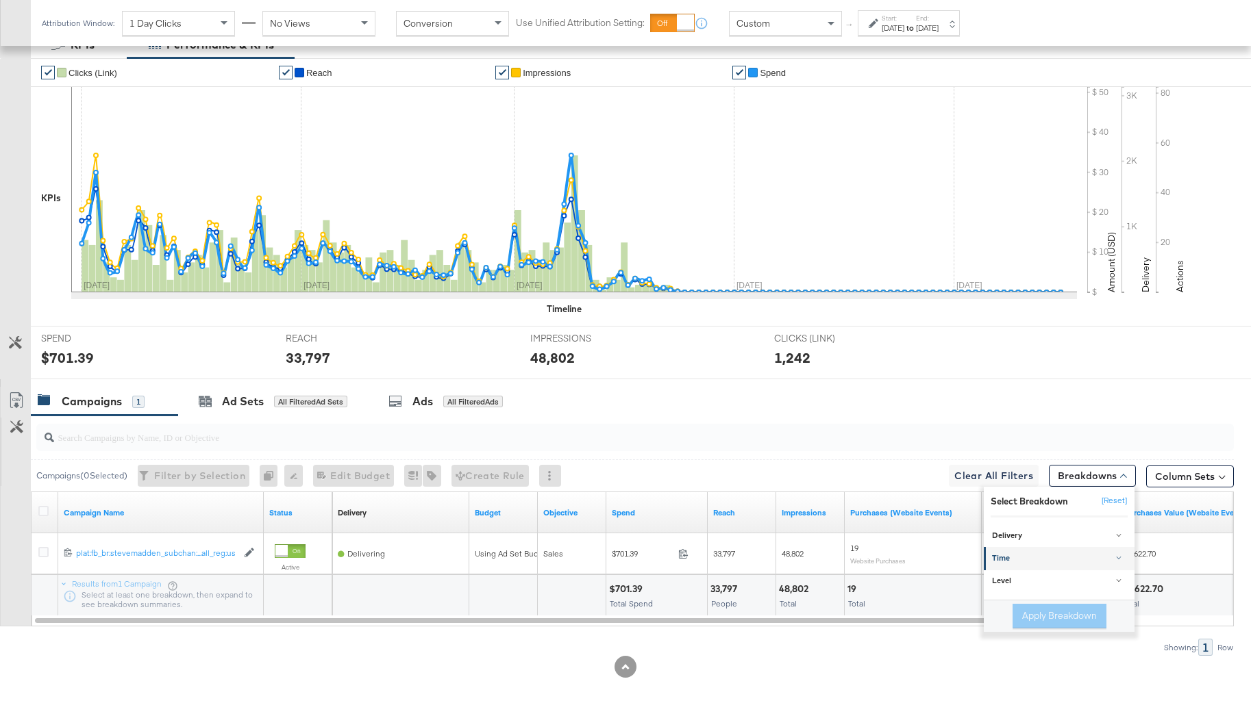
click at [1036, 562] on div "Time" at bounding box center [1060, 558] width 136 height 11
click at [1014, 632] on div "Month" at bounding box center [1060, 634] width 149 height 14
click at [1037, 687] on button "Apply Breakdown" at bounding box center [1059, 687] width 94 height 25
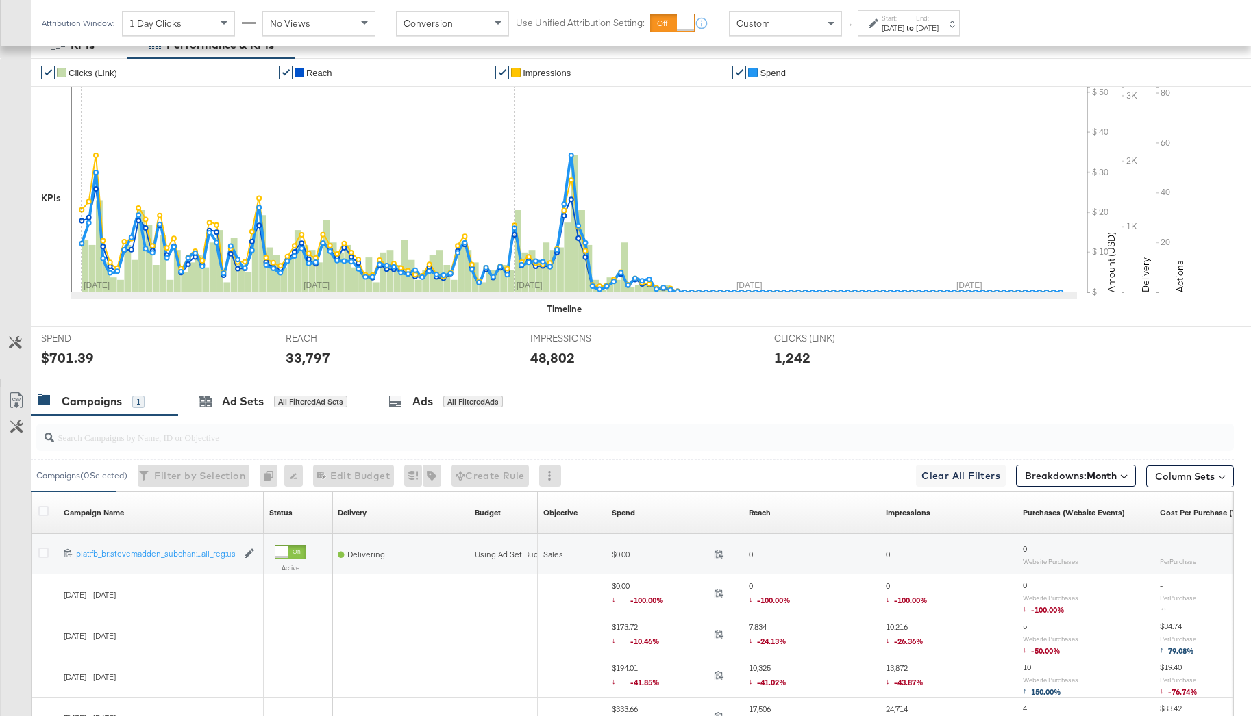
scroll to position [478, 0]
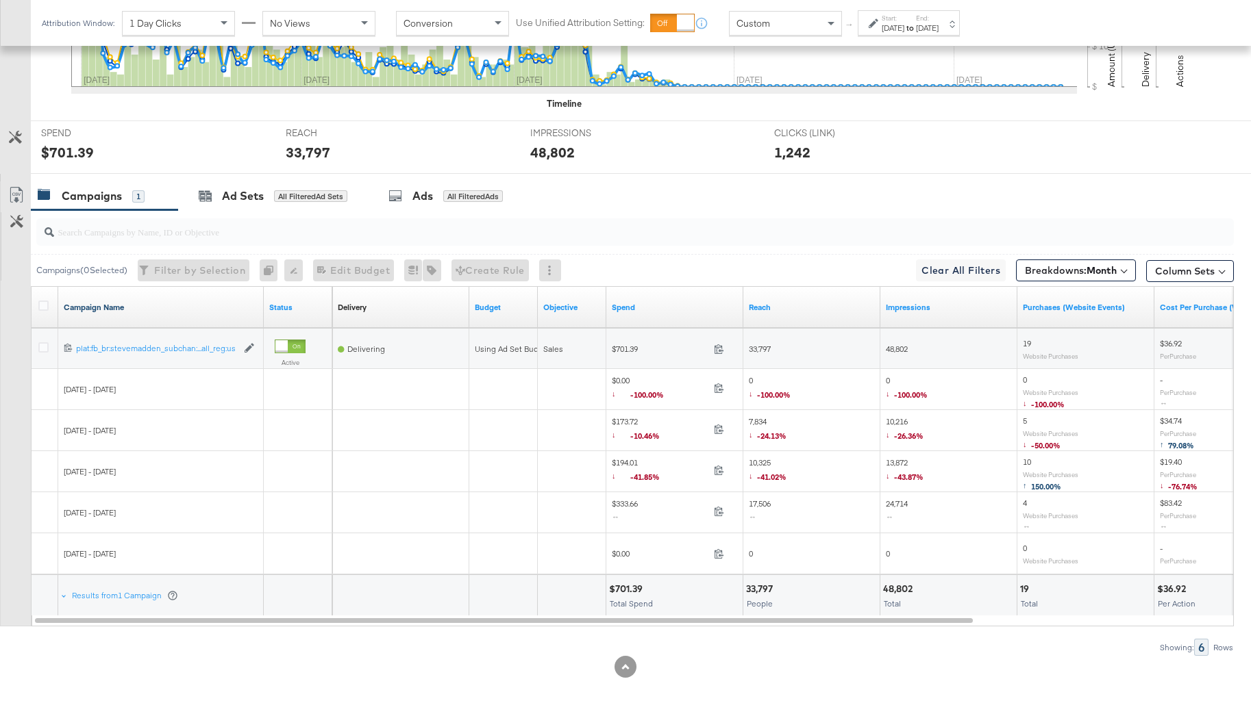
click at [208, 307] on link "Campaign Name" at bounding box center [161, 307] width 195 height 11
click at [208, 307] on link "Campaign Name ↓" at bounding box center [161, 307] width 195 height 11
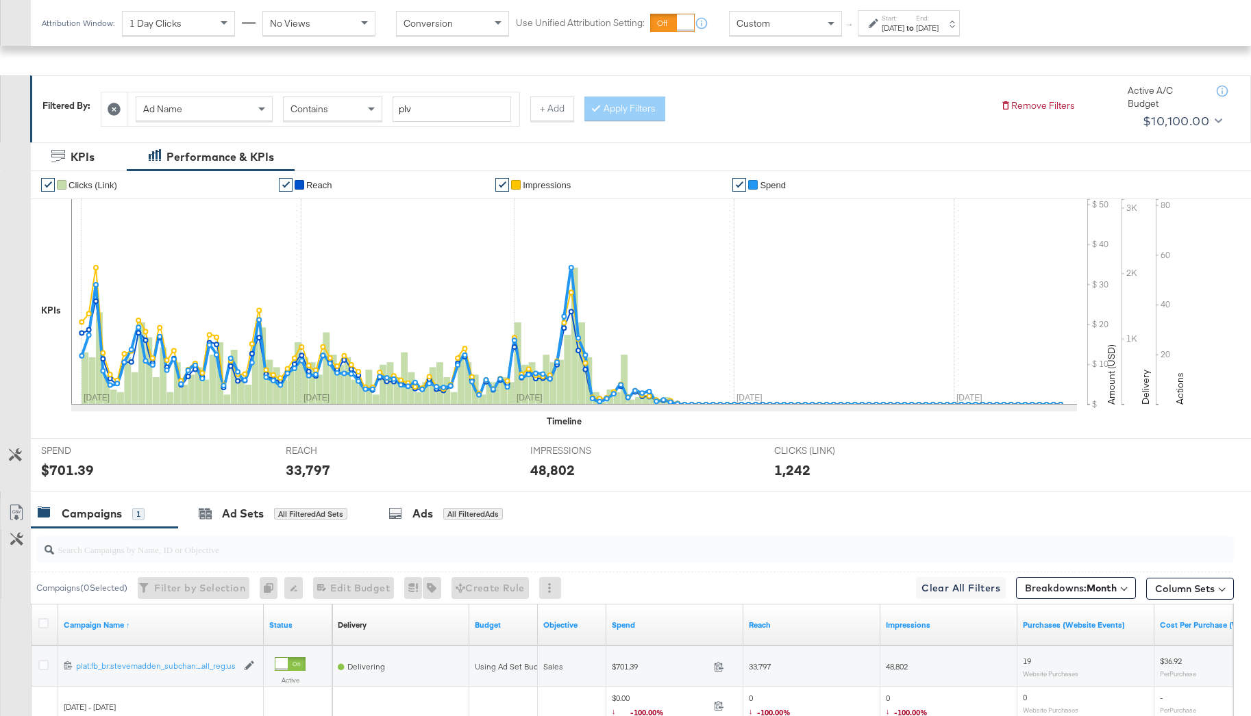
scroll to position [403, 0]
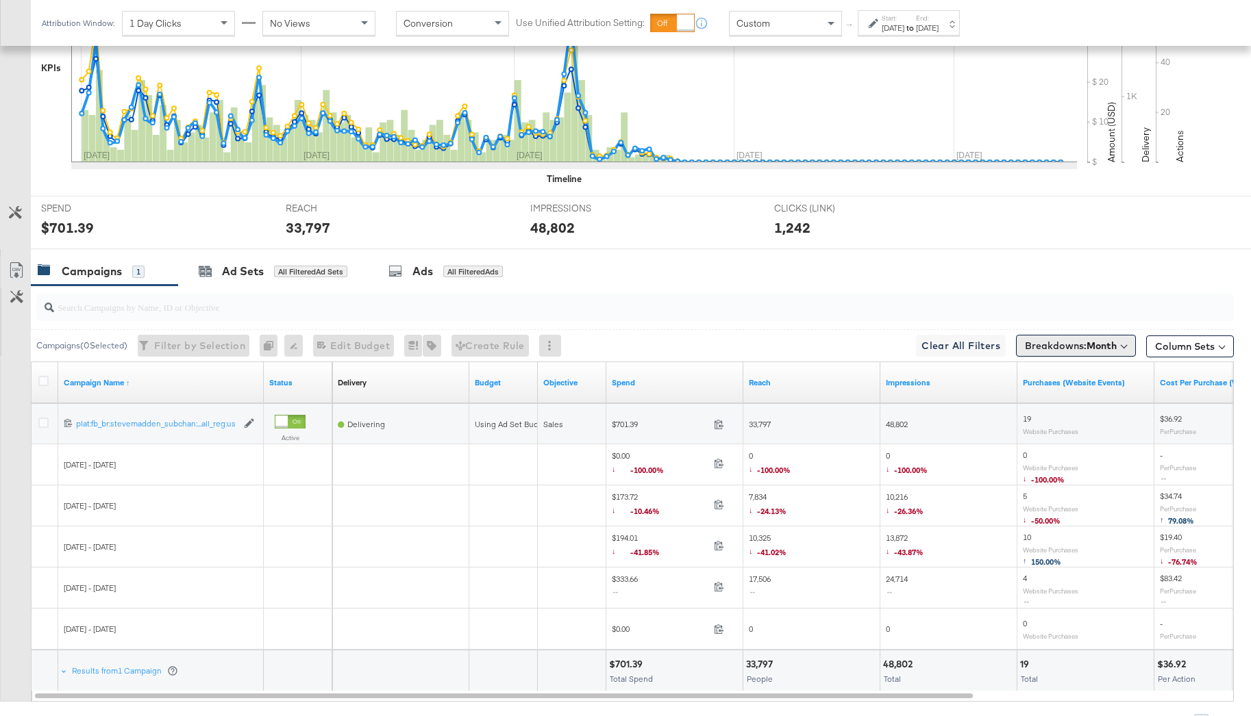
click at [1067, 346] on span "Breakdowns: Month" at bounding box center [1071, 346] width 92 height 14
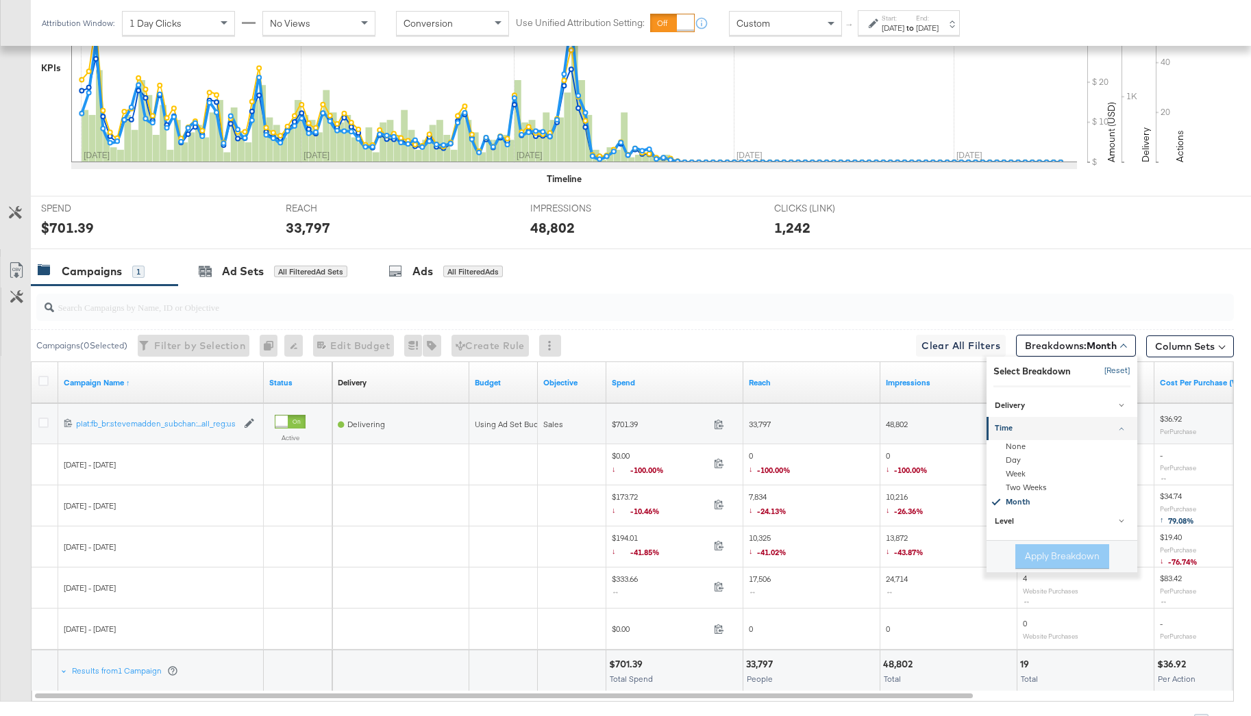
click at [1115, 366] on button "[Reset]" at bounding box center [1113, 371] width 34 height 22
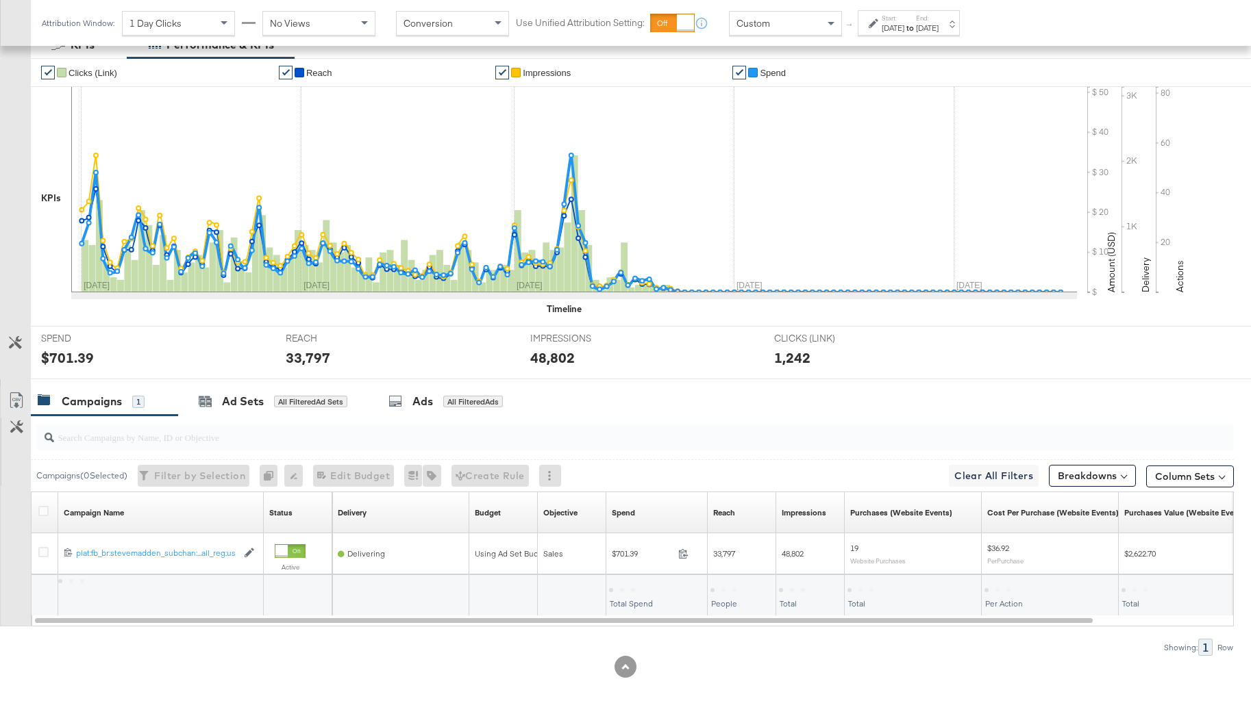
scroll to position [273, 0]
click at [462, 405] on div "All Filtered Ads" at bounding box center [473, 402] width 60 height 12
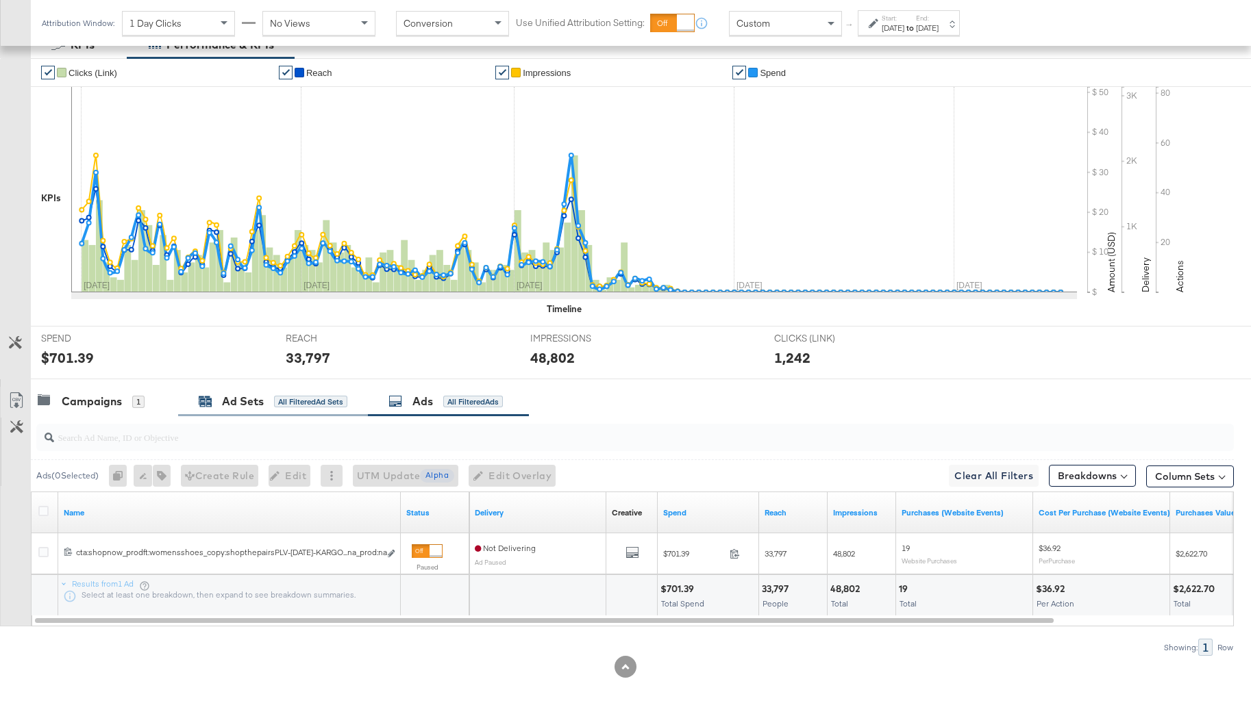
click at [330, 407] on div "All Filtered Ad Sets" at bounding box center [310, 402] width 73 height 12
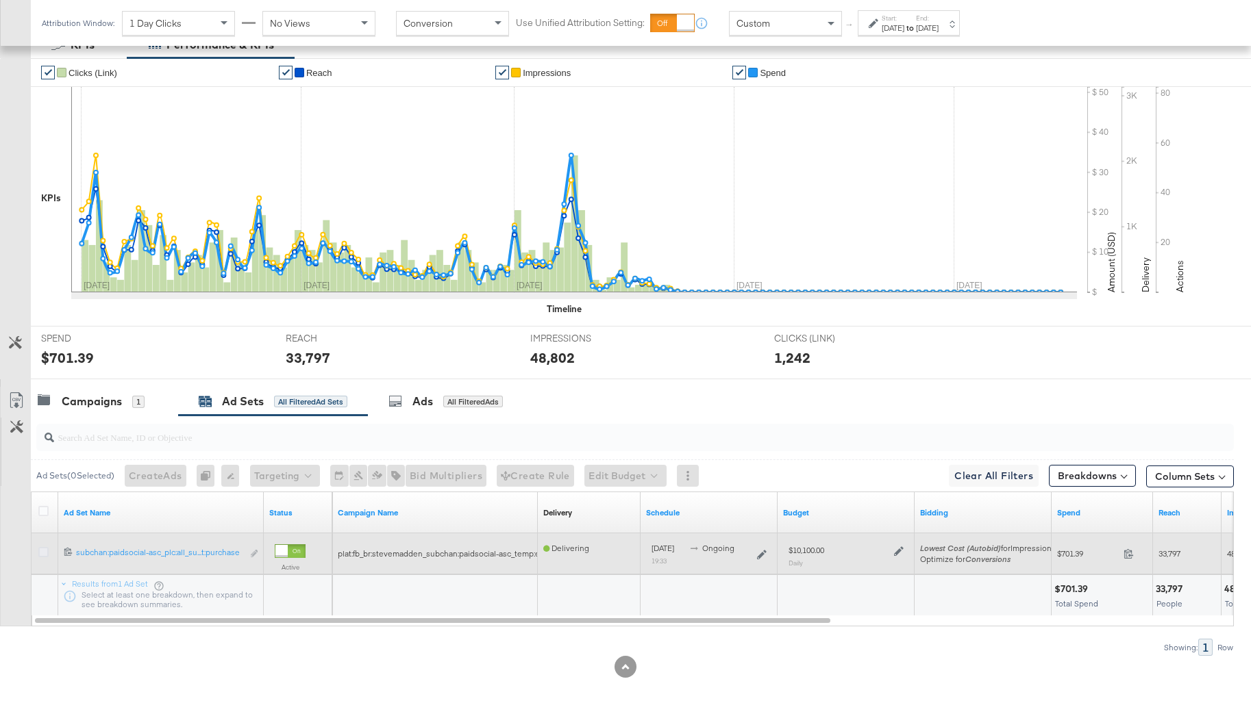
click at [40, 552] on icon at bounding box center [43, 552] width 10 height 10
click at [0, 0] on input "checkbox" at bounding box center [0, 0] width 0 height 0
